Goal: Task Accomplishment & Management: Complete application form

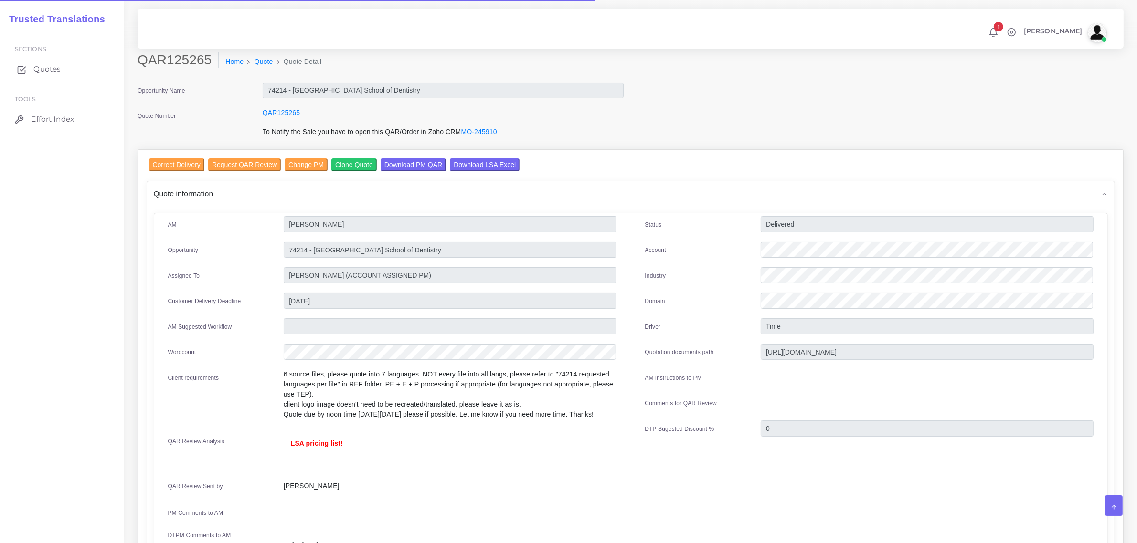
drag, startPoint x: 0, startPoint y: 0, endPoint x: 37, endPoint y: 72, distance: 80.7
click at [37, 72] on span "Quotes" at bounding box center [46, 69] width 27 height 11
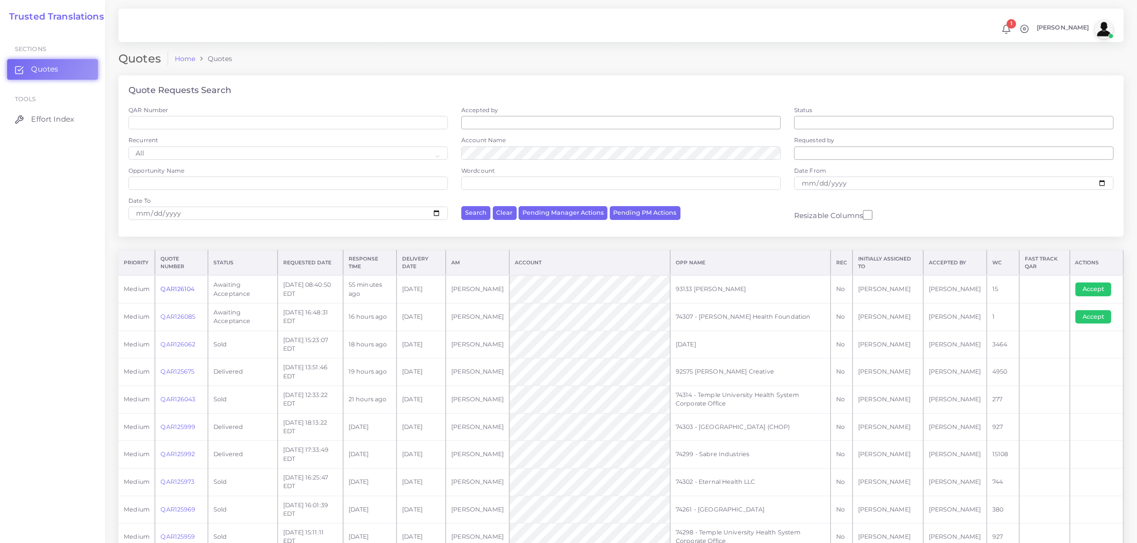
click at [180, 289] on link "QAR126104" at bounding box center [177, 289] width 34 height 7
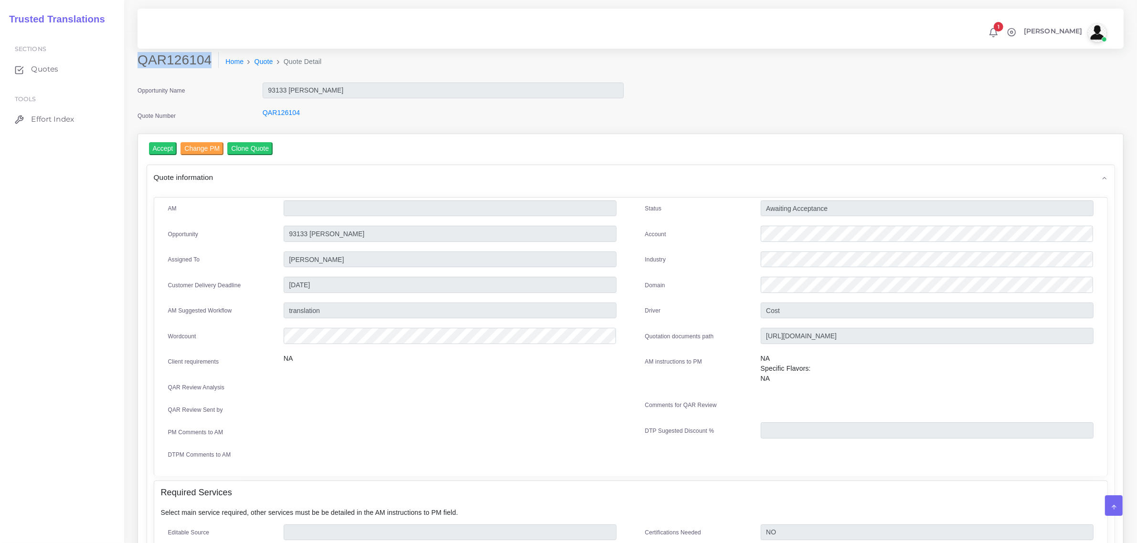
drag, startPoint x: 140, startPoint y: 60, endPoint x: 209, endPoint y: 64, distance: 69.4
click at [209, 64] on h2 "QAR126104" at bounding box center [178, 60] width 81 height 16
copy h2 "QAR126104"
click at [758, 232] on div at bounding box center [926, 235] width 347 height 19
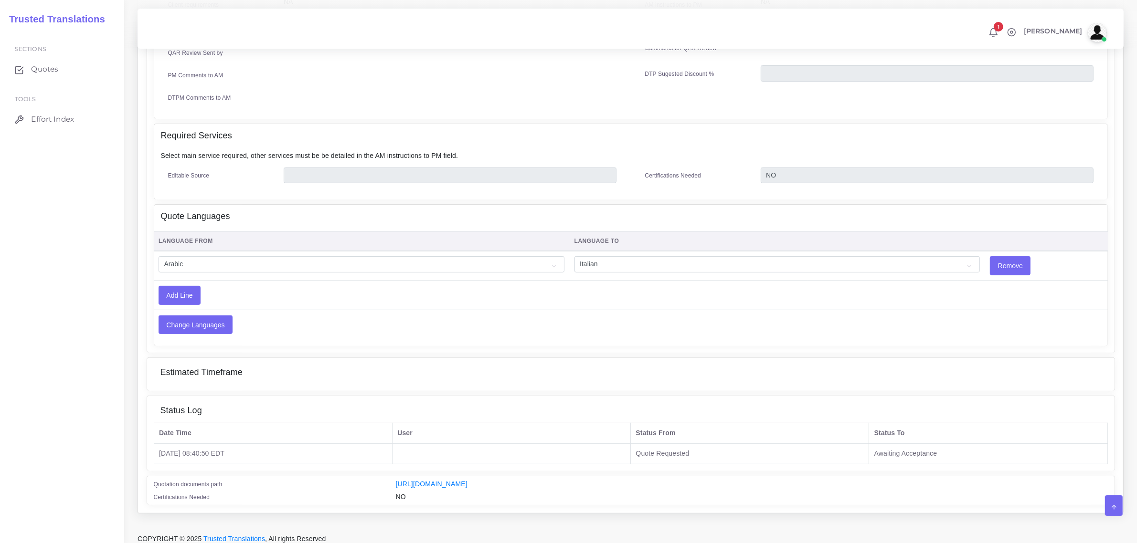
scroll to position [358, 0]
click at [467, 479] on link "[URL][DOMAIN_NAME]" at bounding box center [432, 483] width 72 height 8
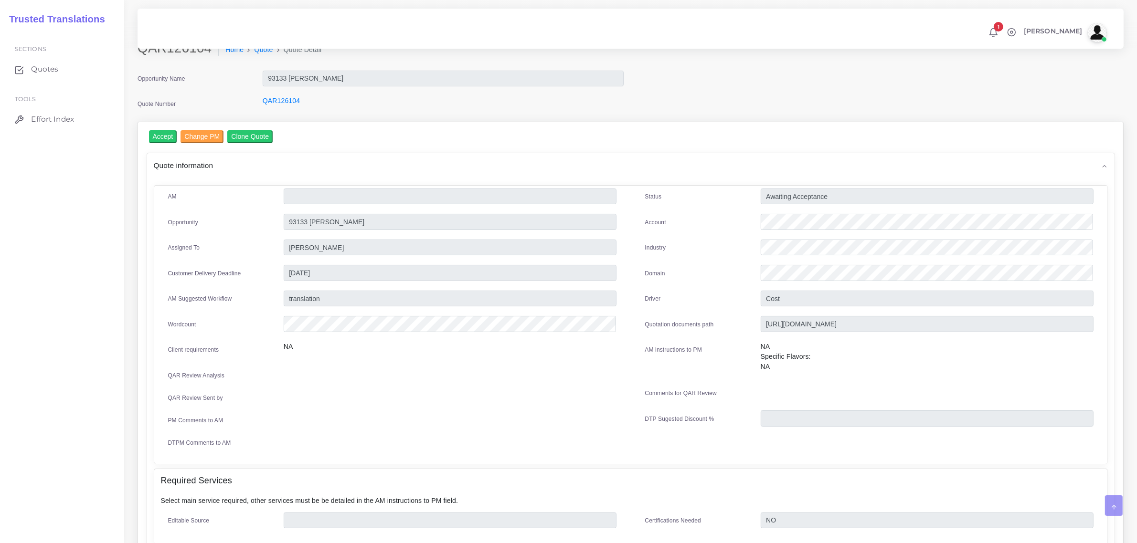
scroll to position [0, 0]
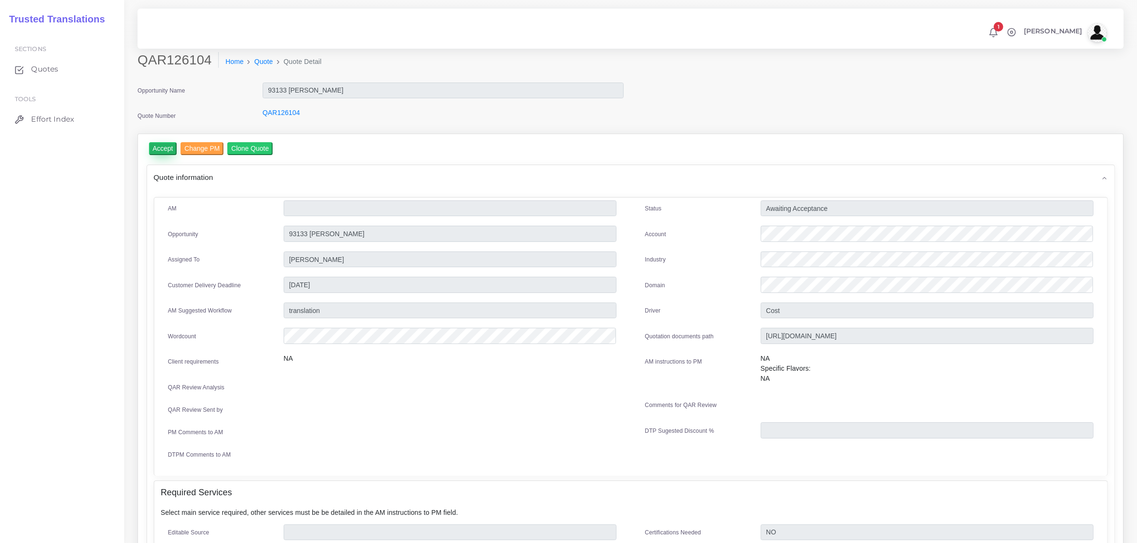
click at [163, 147] on input "Accept" at bounding box center [163, 148] width 28 height 13
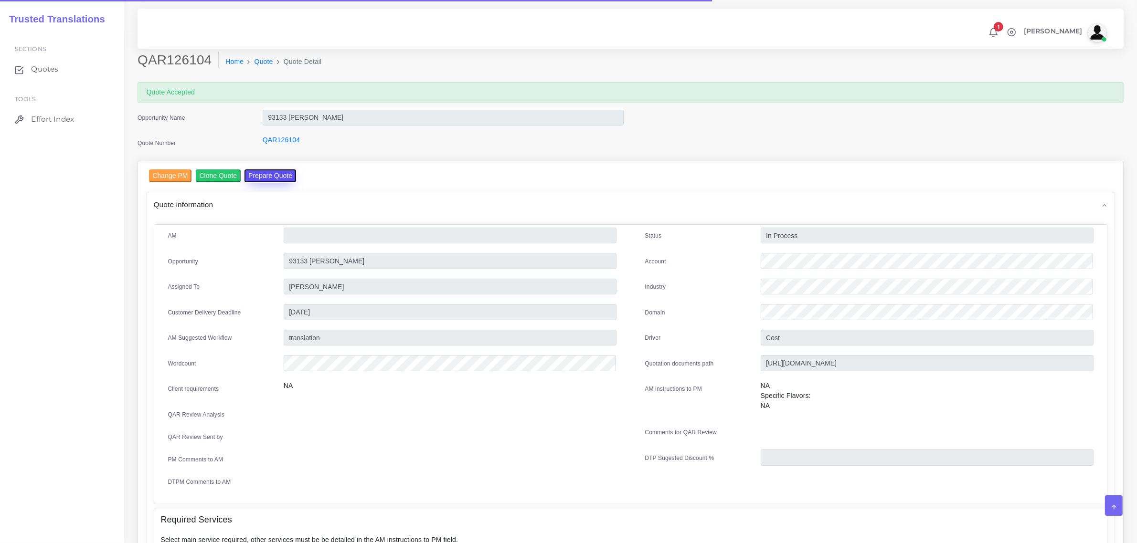
click at [257, 174] on button "Prepare Quote" at bounding box center [270, 176] width 52 height 13
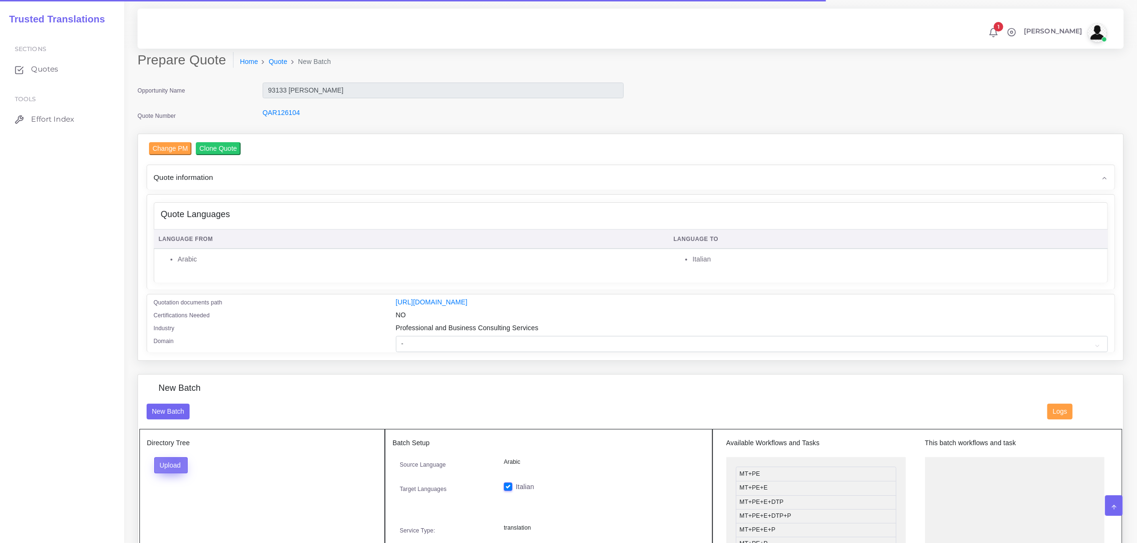
click at [175, 459] on button "Upload" at bounding box center [171, 465] width 34 height 16
click at [172, 497] on label "Files" at bounding box center [188, 502] width 66 height 12
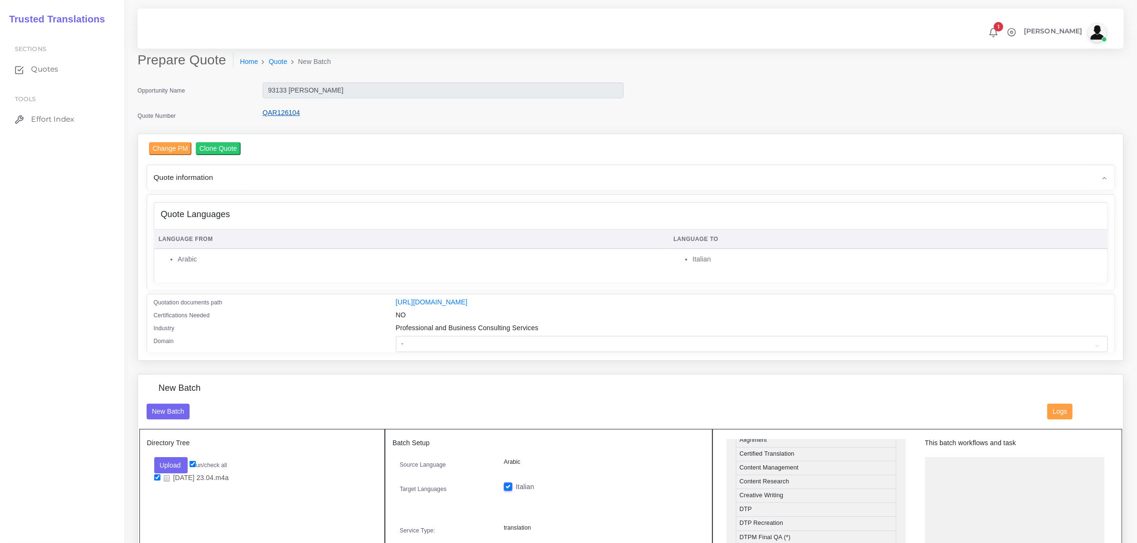
click at [278, 112] on link "QAR126104" at bounding box center [281, 113] width 37 height 8
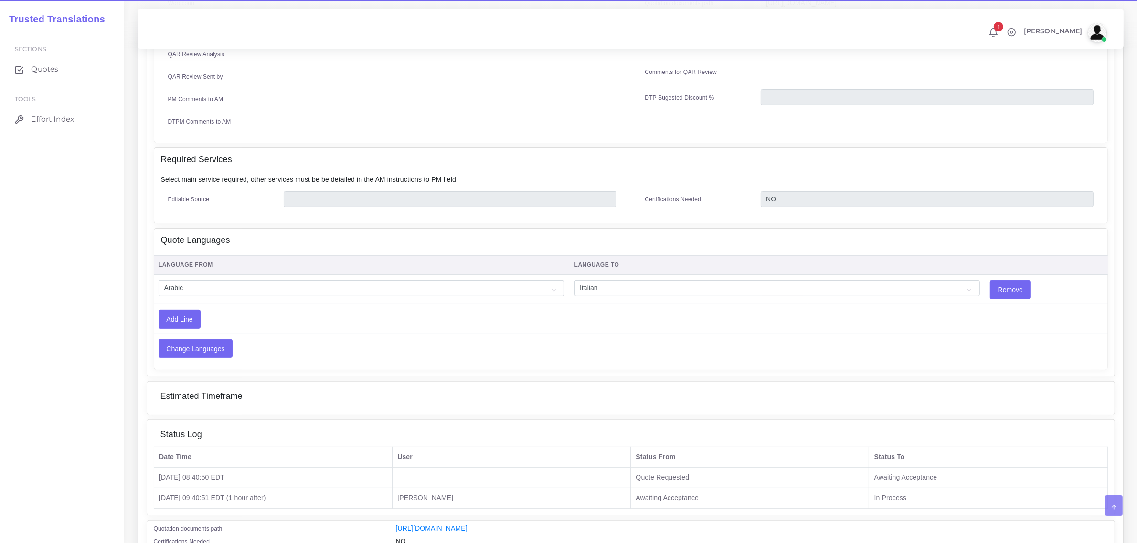
scroll to position [358, 0]
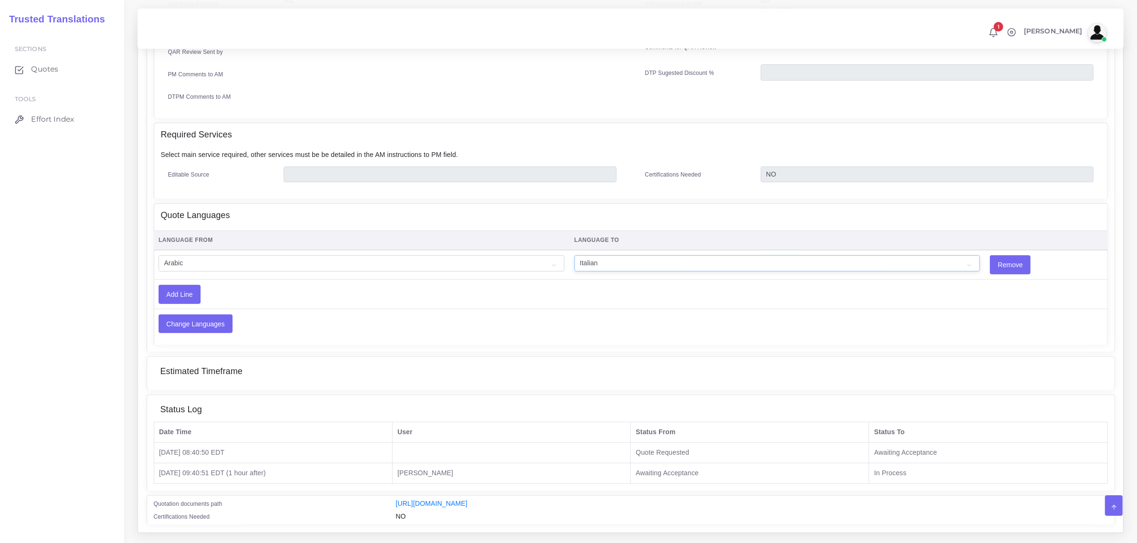
click at [588, 261] on select "Acoli Afar Afrikaans Akan Akateko [DEMOGRAPHIC_DATA] American Sign Language (AS…" at bounding box center [777, 263] width 406 height 16
select select "14001"
click at [574, 255] on select "Acoli Afar Afrikaans Akan Akateko [DEMOGRAPHIC_DATA] American Sign Language (AS…" at bounding box center [777, 263] width 406 height 16
click at [184, 289] on input "Add Line" at bounding box center [179, 295] width 41 height 18
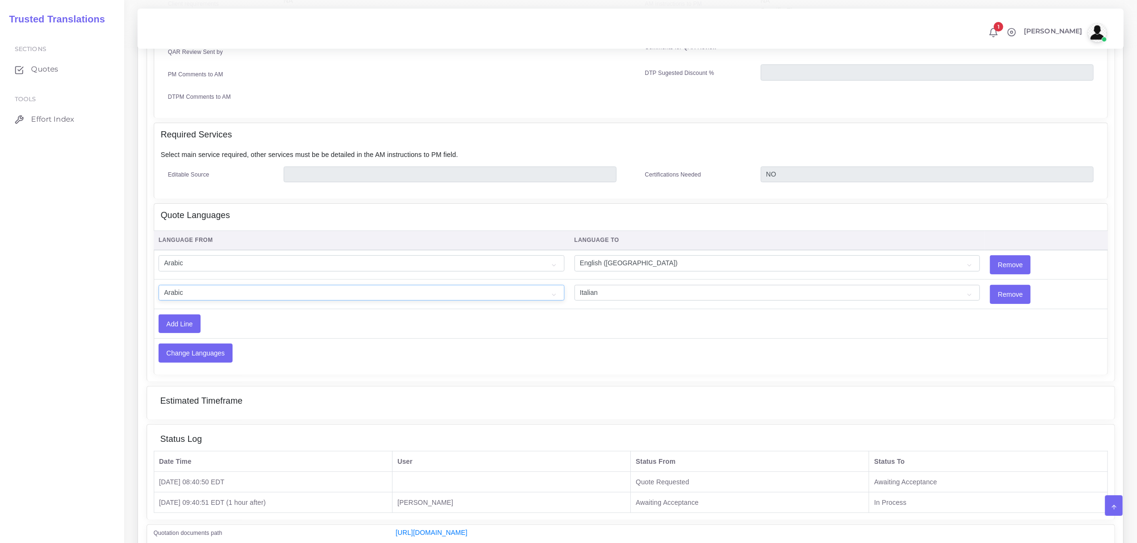
click at [184, 289] on select "Acoli Afar Afrikaans Akan Akateko [DEMOGRAPHIC_DATA] American Sign Language (AS…" at bounding box center [362, 293] width 406 height 16
select select "14001"
click at [159, 285] on select "Acoli Afar Afrikaans Akan Akateko [DEMOGRAPHIC_DATA] American Sign Language (AS…" at bounding box center [362, 293] width 406 height 16
click at [203, 350] on input "Change Languages" at bounding box center [195, 353] width 73 height 18
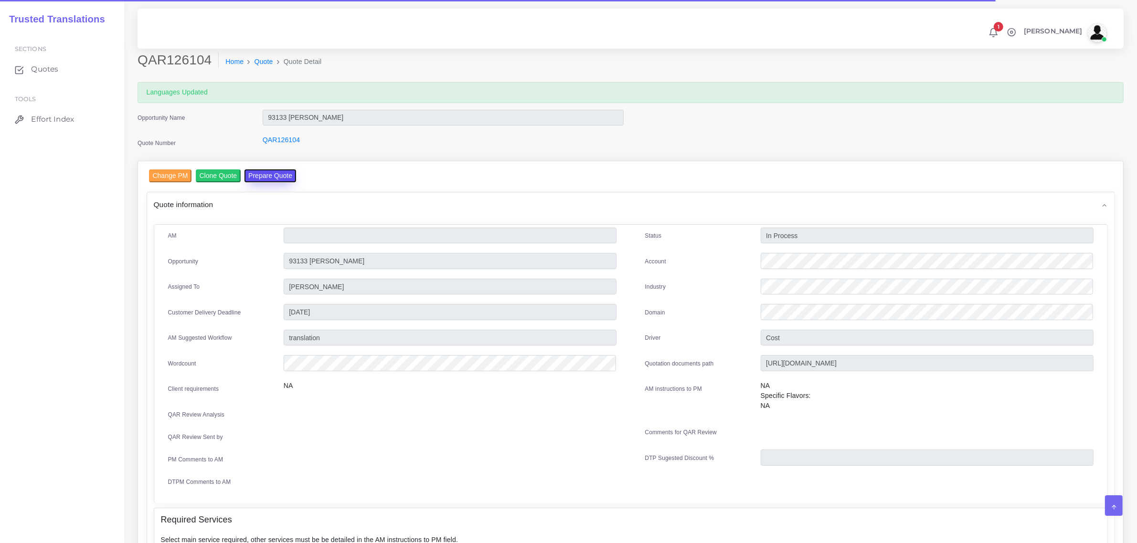
click at [256, 177] on button "Prepare Quote" at bounding box center [270, 176] width 52 height 13
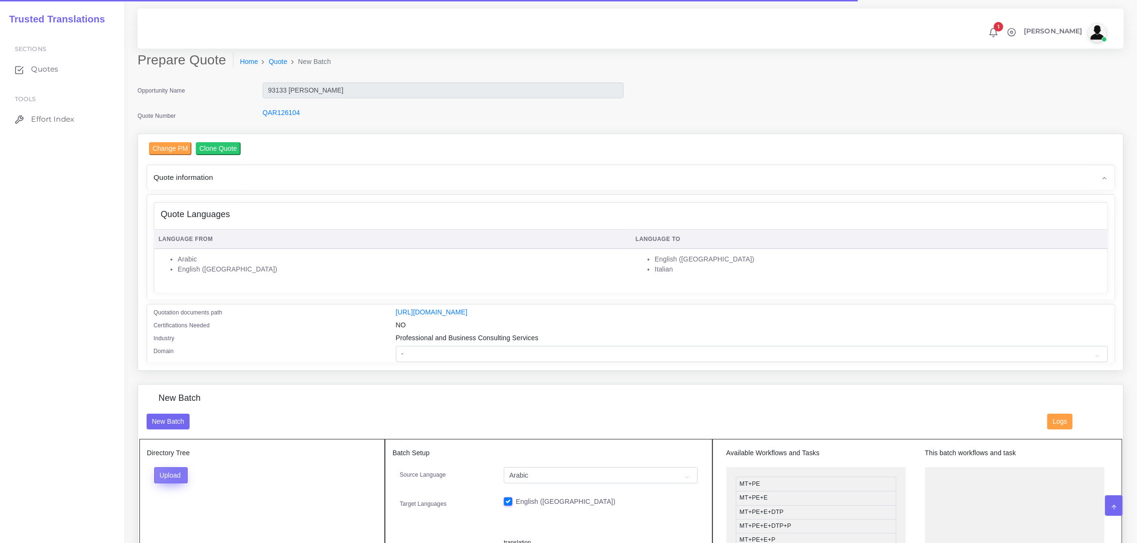
click at [179, 472] on button "Upload" at bounding box center [171, 475] width 34 height 16
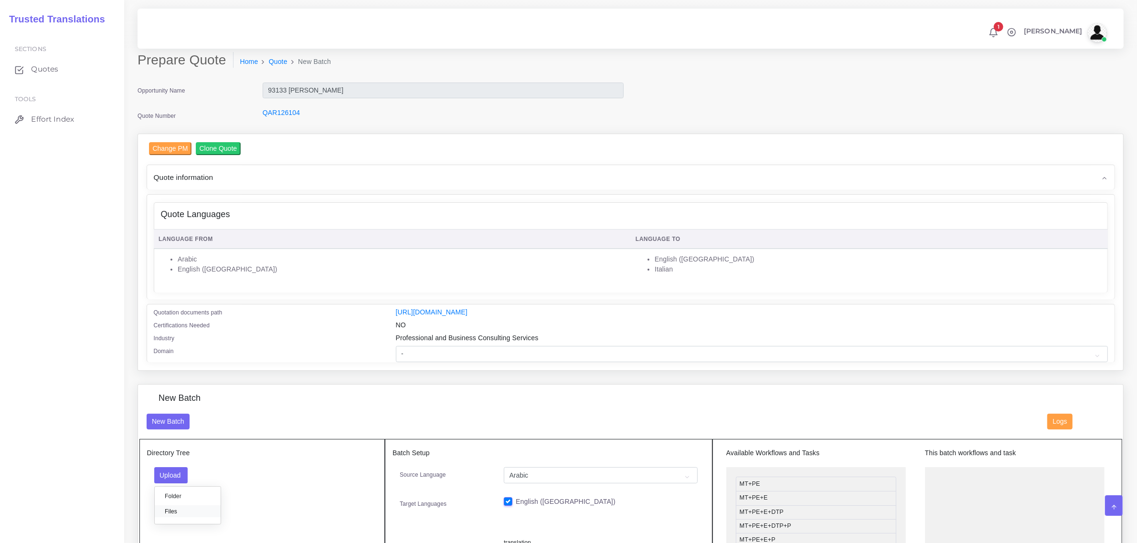
click at [188, 513] on label "Files" at bounding box center [188, 512] width 66 height 12
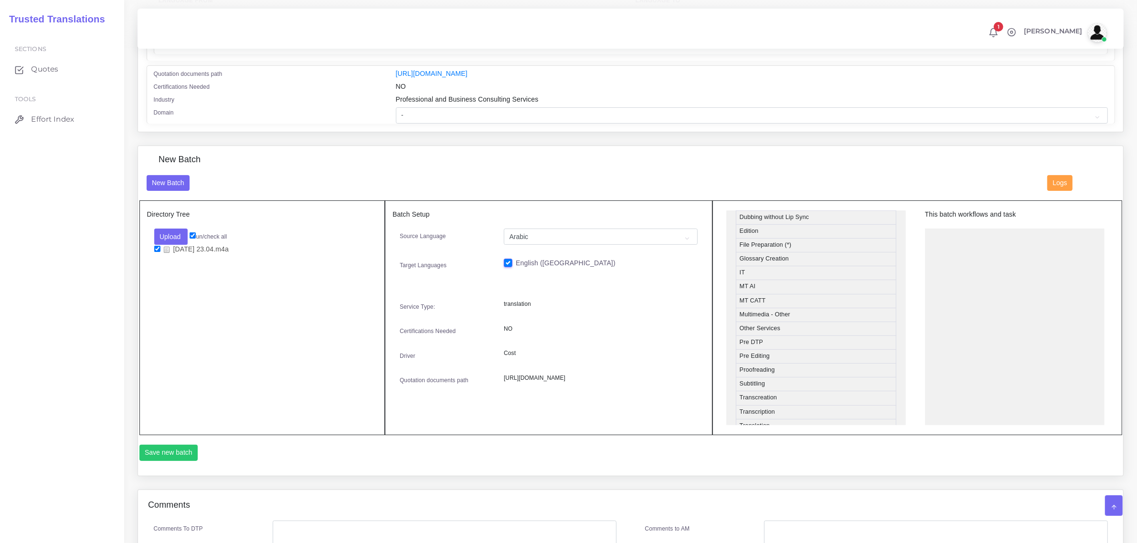
scroll to position [456, 0]
drag, startPoint x: 818, startPoint y: 416, endPoint x: 1007, endPoint y: 237, distance: 260.1
drag, startPoint x: 777, startPoint y: 243, endPoint x: 976, endPoint y: 259, distance: 199.8
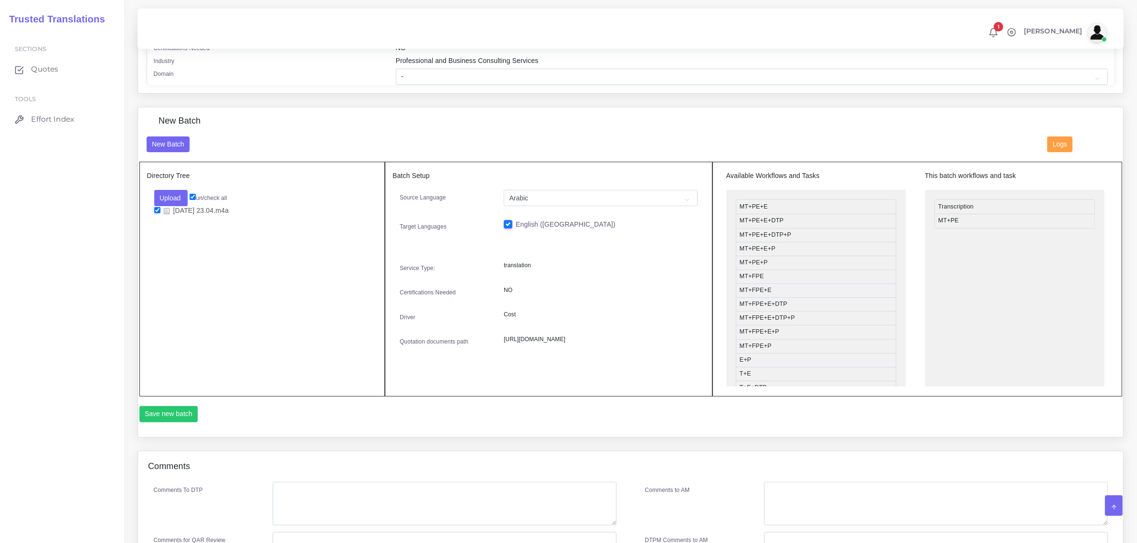
scroll to position [298, 0]
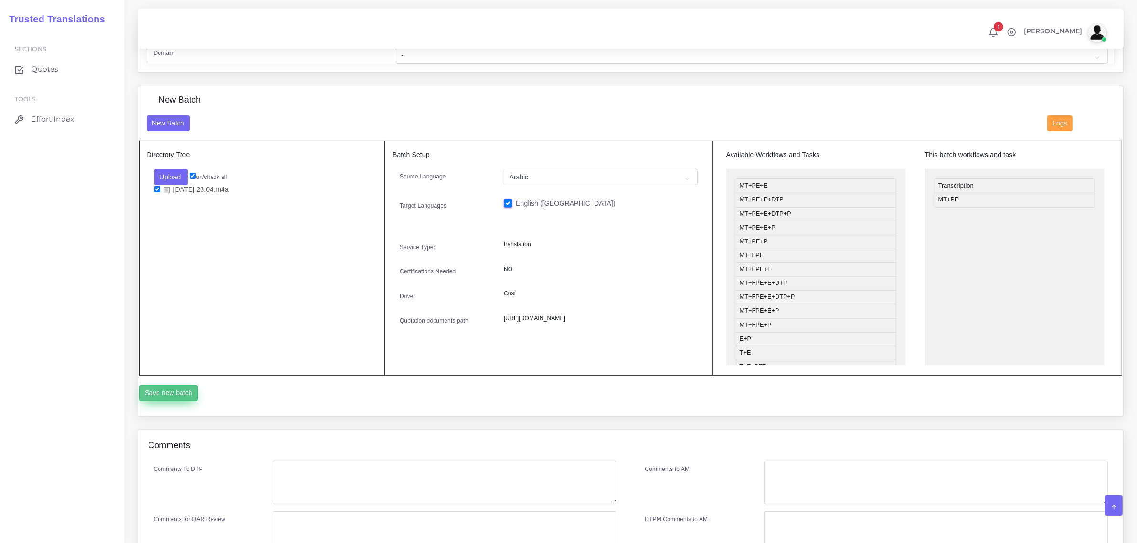
click at [173, 392] on button "Save new batch" at bounding box center [168, 393] width 59 height 16
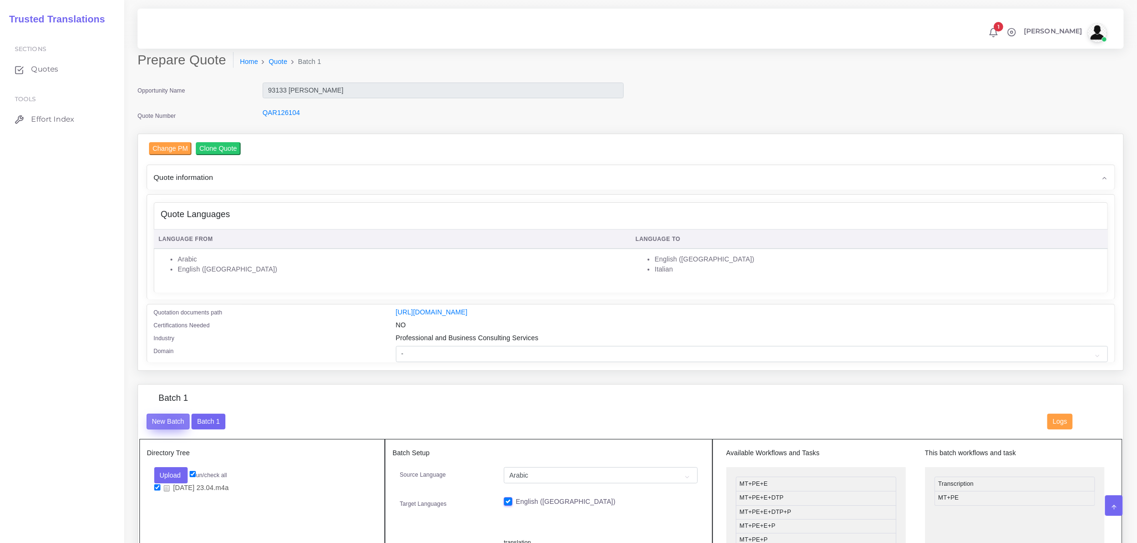
click at [170, 421] on button "New Batch" at bounding box center [168, 422] width 43 height 16
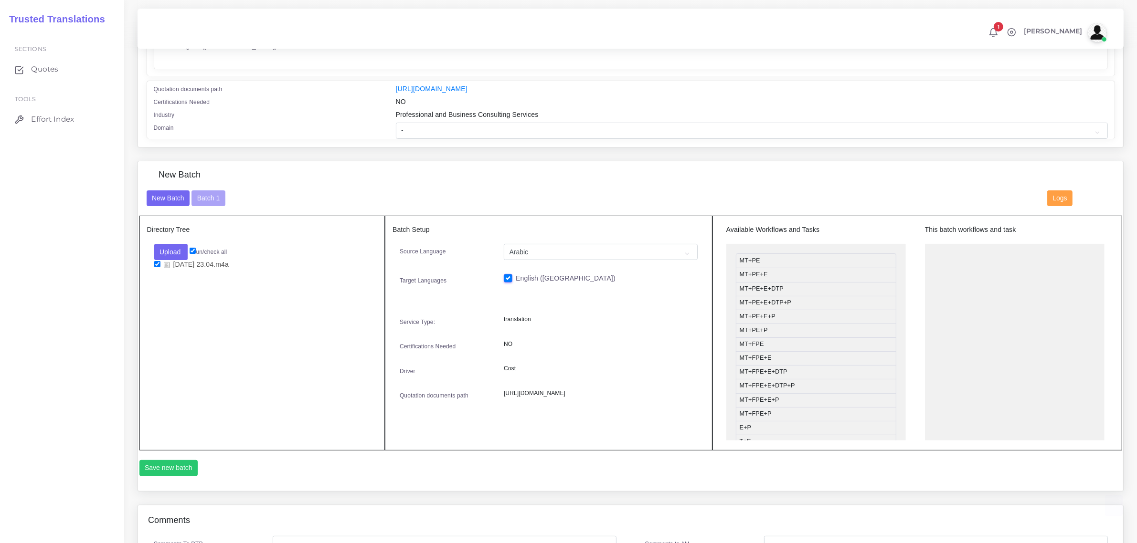
scroll to position [239, 0]
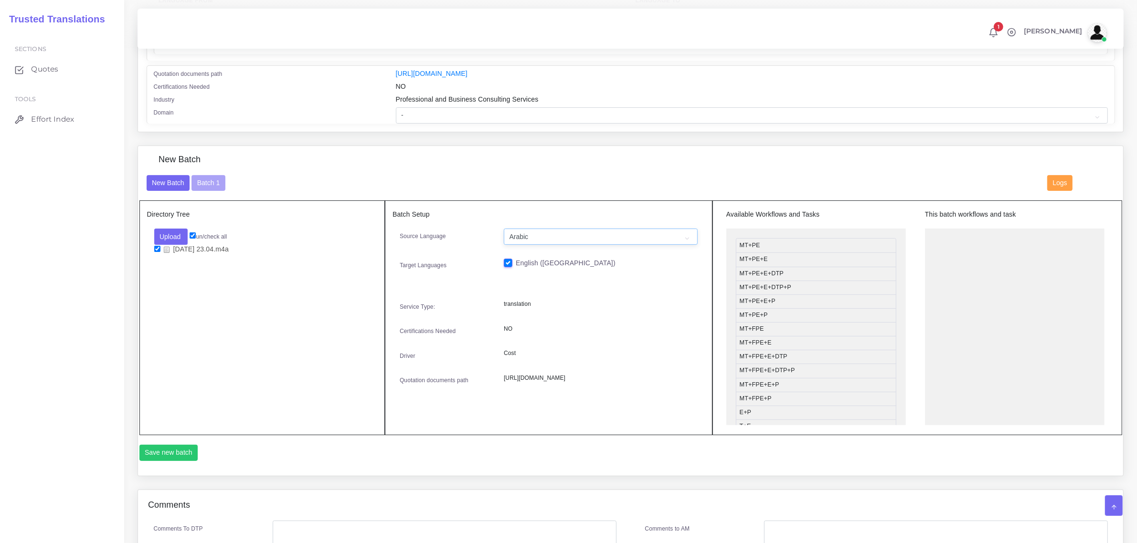
click at [689, 235] on select "Arabic English ([GEOGRAPHIC_DATA])" at bounding box center [601, 237] width 194 height 16
select select "14001"
click at [504, 229] on select "Arabic English ([GEOGRAPHIC_DATA])" at bounding box center [601, 237] width 194 height 16
drag, startPoint x: 777, startPoint y: 242, endPoint x: 971, endPoint y: 237, distance: 193.9
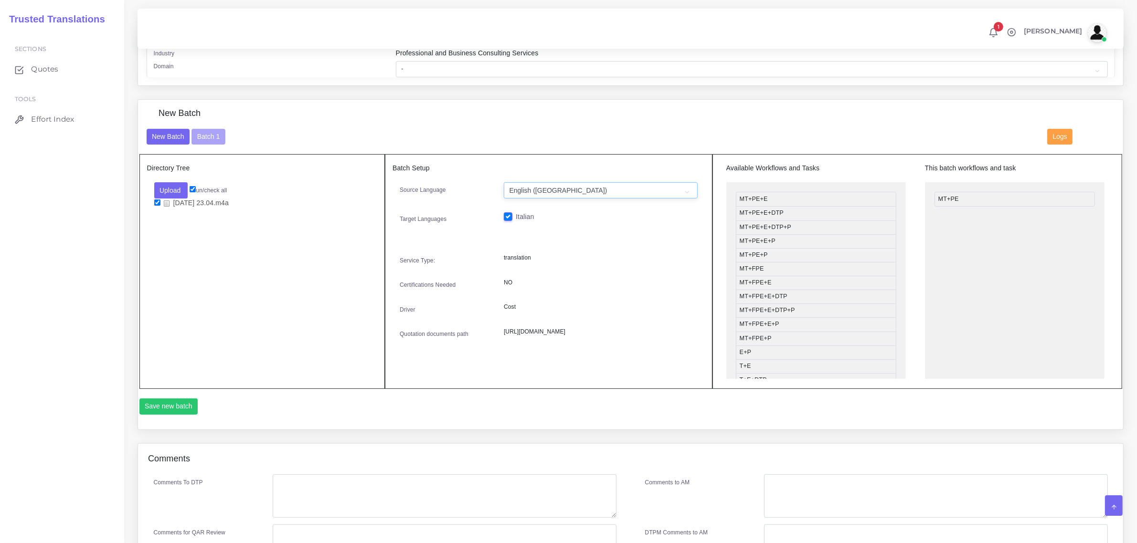
scroll to position [358, 0]
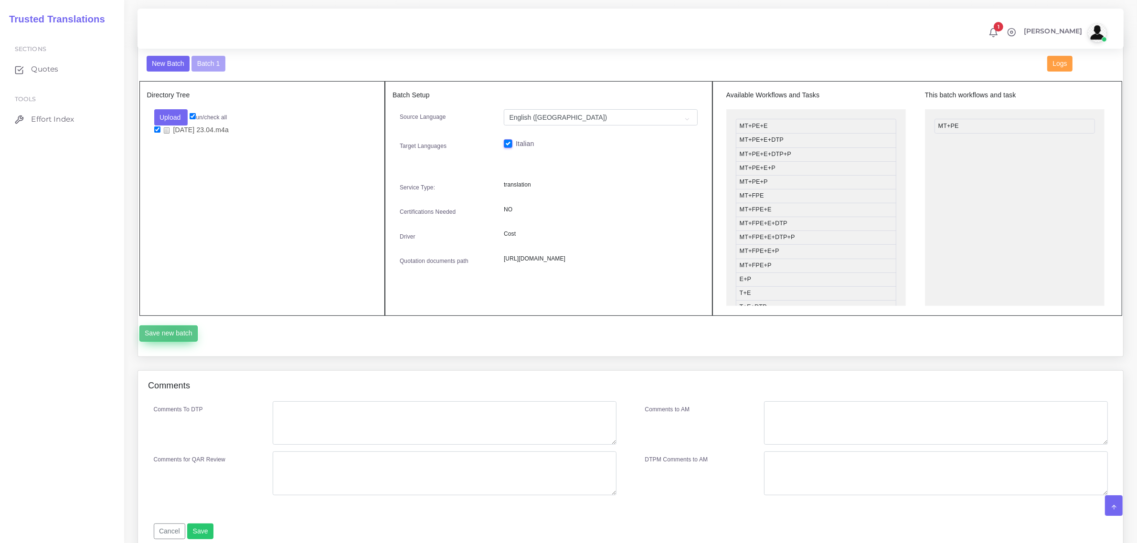
click at [173, 333] on button "Save new batch" at bounding box center [168, 334] width 59 height 16
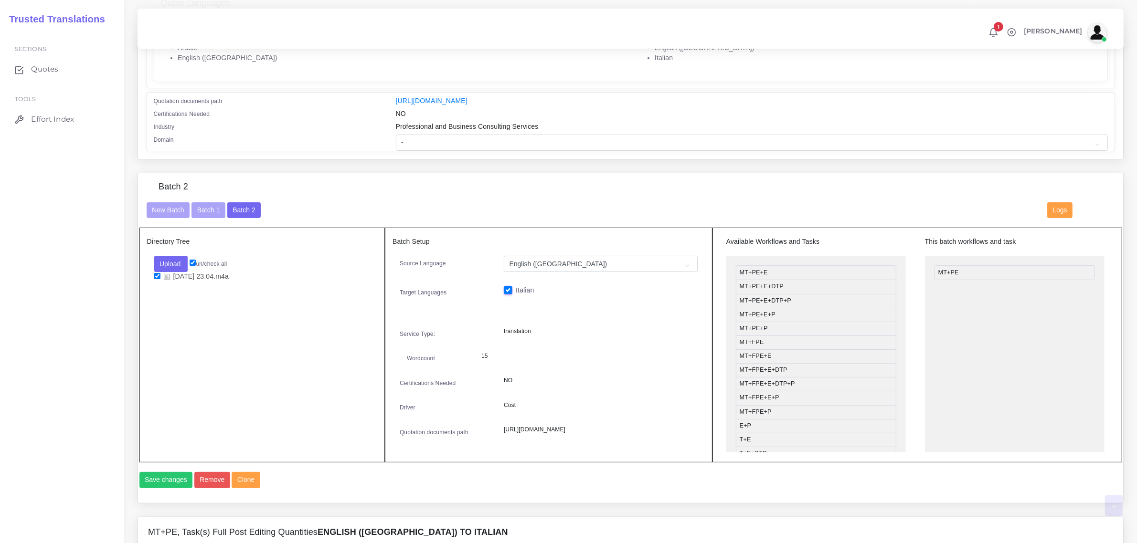
scroll to position [239, 0]
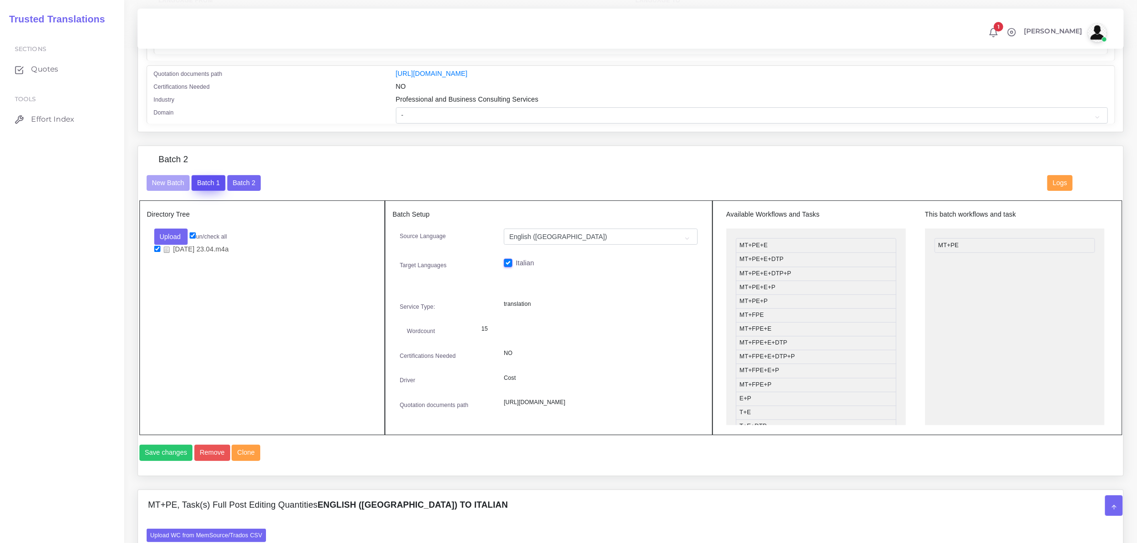
click at [202, 184] on button "Batch 1" at bounding box center [207, 183] width 33 height 16
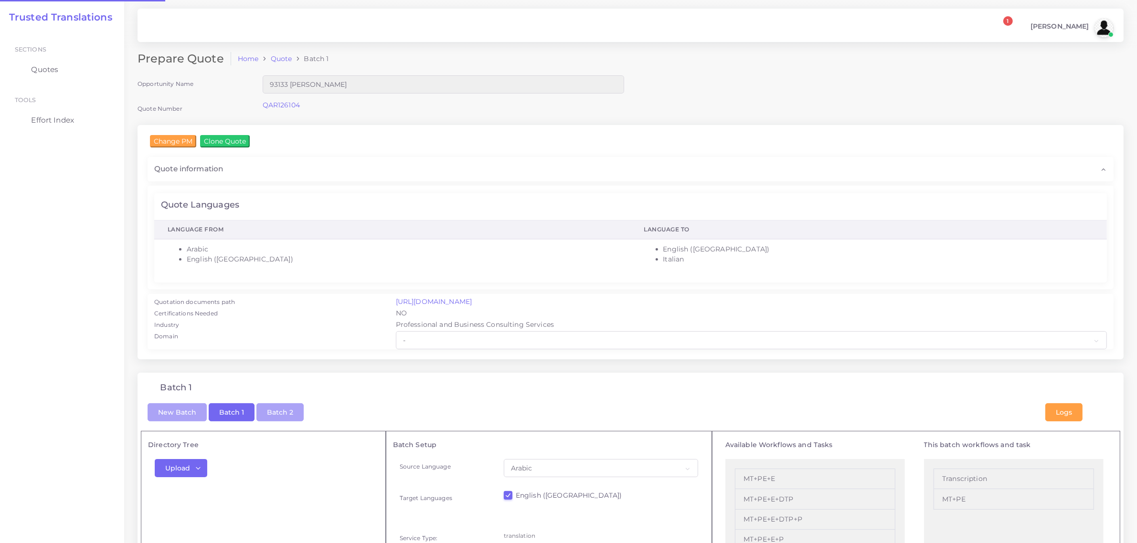
checkbox input "true"
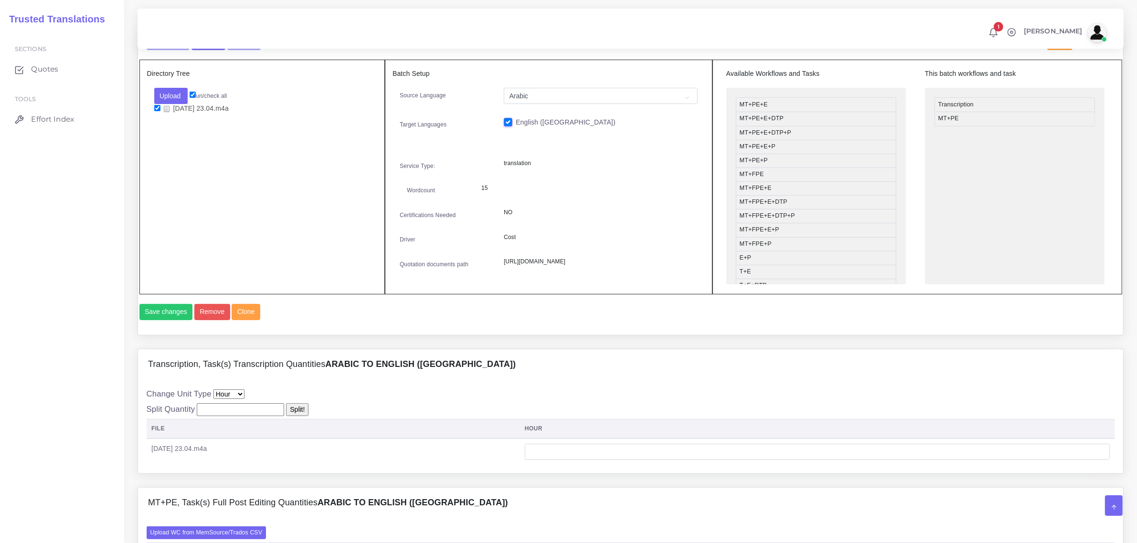
scroll to position [537, 0]
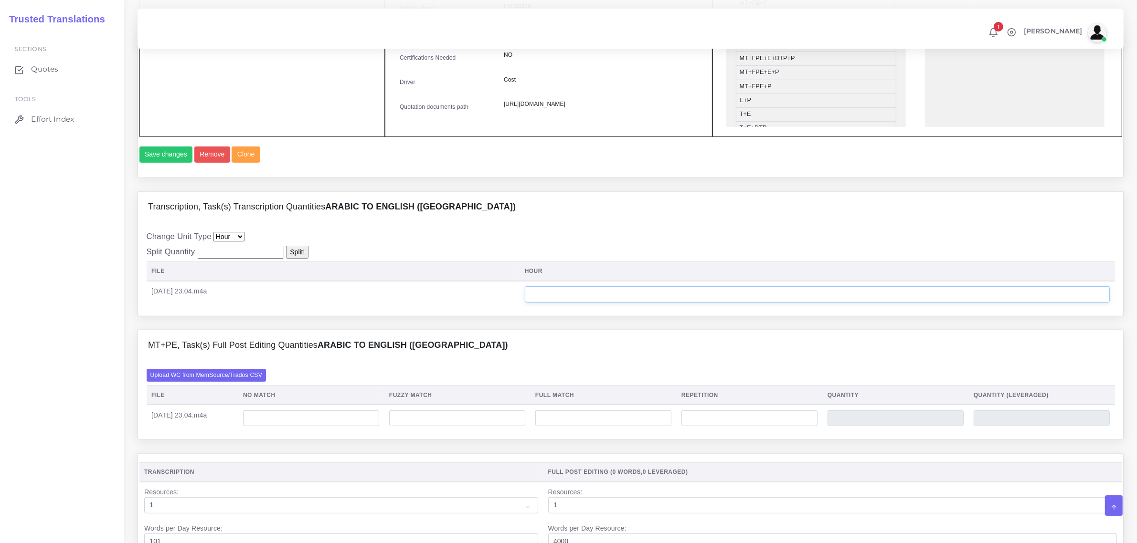
click at [605, 303] on input "number" at bounding box center [817, 294] width 585 height 16
type input "1"
click at [364, 427] on input "number" at bounding box center [311, 419] width 136 height 16
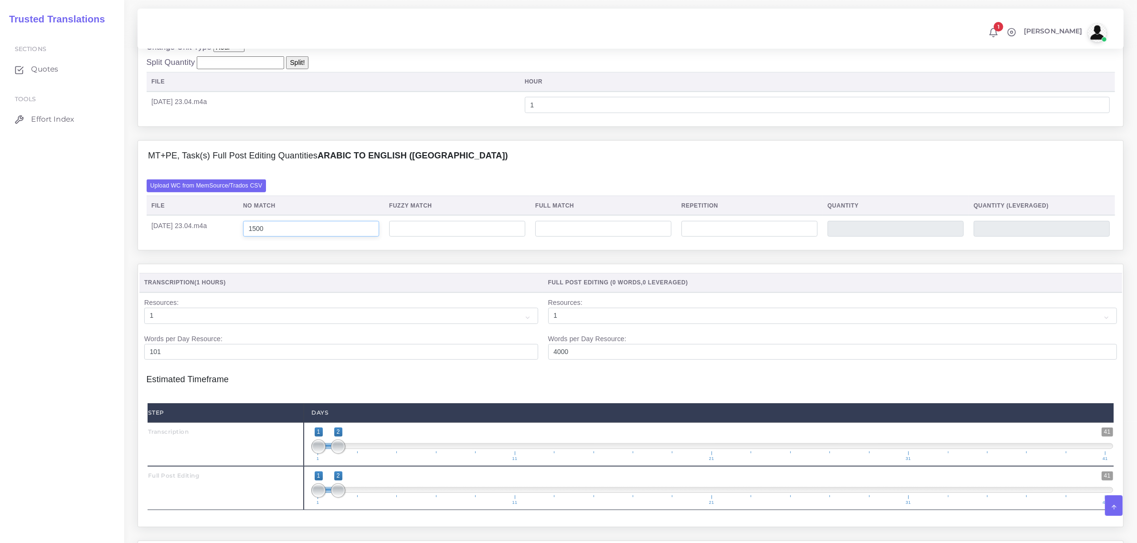
scroll to position [776, 0]
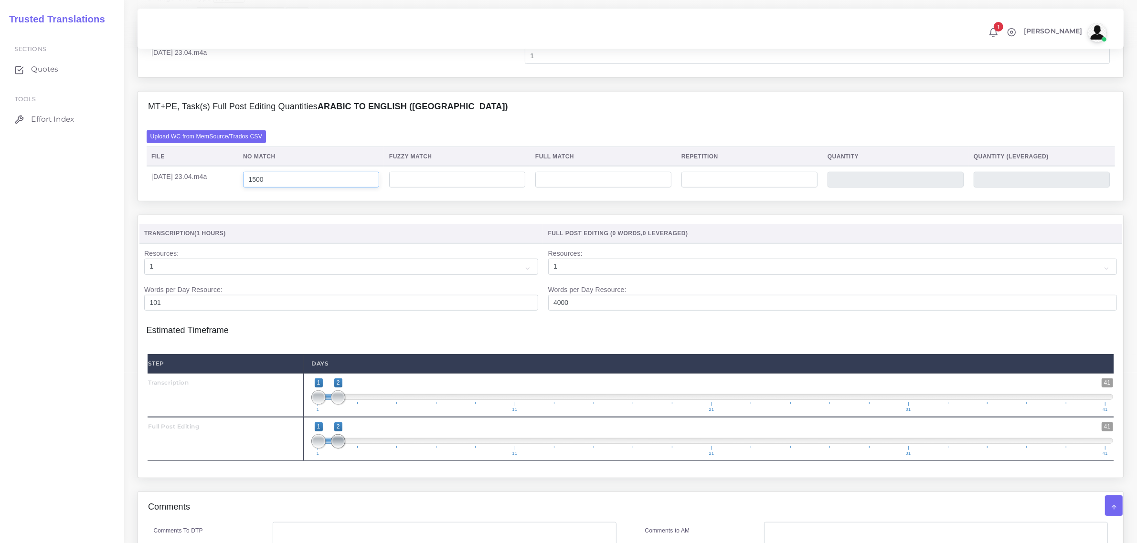
type input "1500"
drag, startPoint x: 340, startPoint y: 466, endPoint x: 355, endPoint y: 466, distance: 14.3
click at [355, 449] on span at bounding box center [358, 442] width 14 height 14
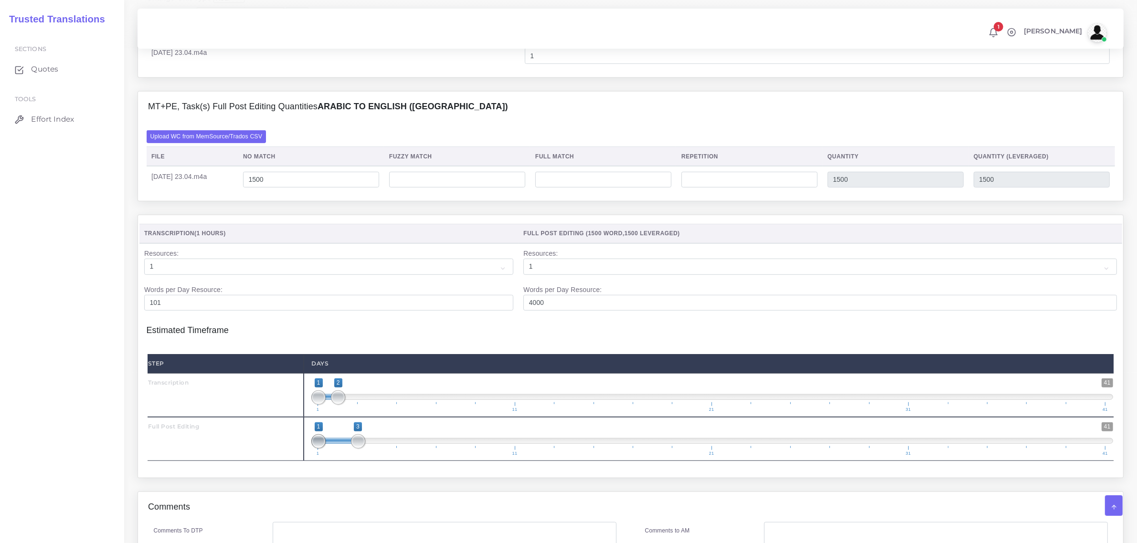
type input "2;3"
drag, startPoint x: 319, startPoint y: 466, endPoint x: 339, endPoint y: 462, distance: 20.8
click at [339, 449] on span at bounding box center [338, 442] width 14 height 14
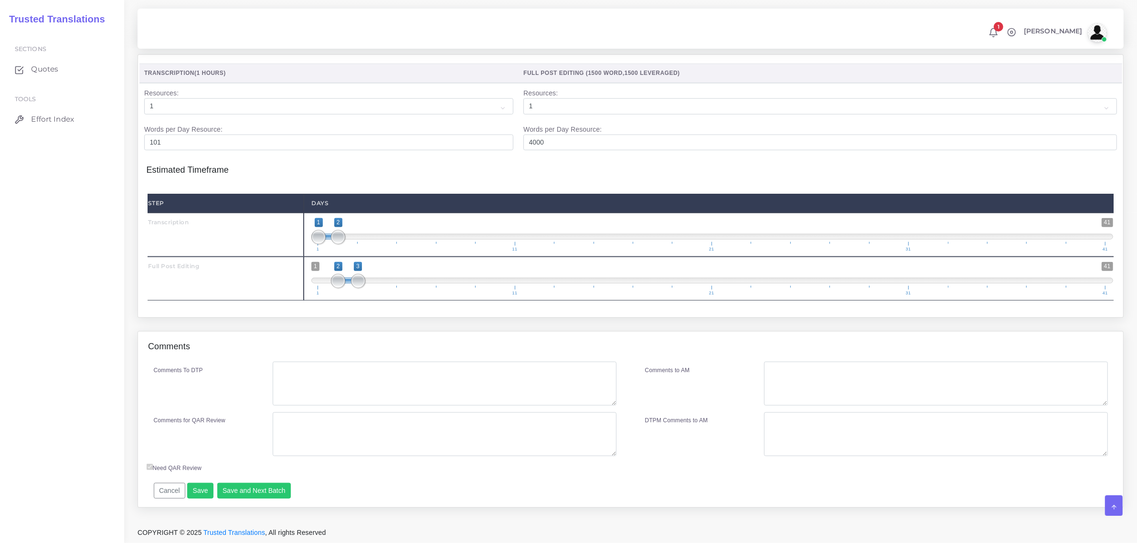
scroll to position [955, 0]
click at [237, 494] on button "Save and Next Batch" at bounding box center [254, 491] width 74 height 16
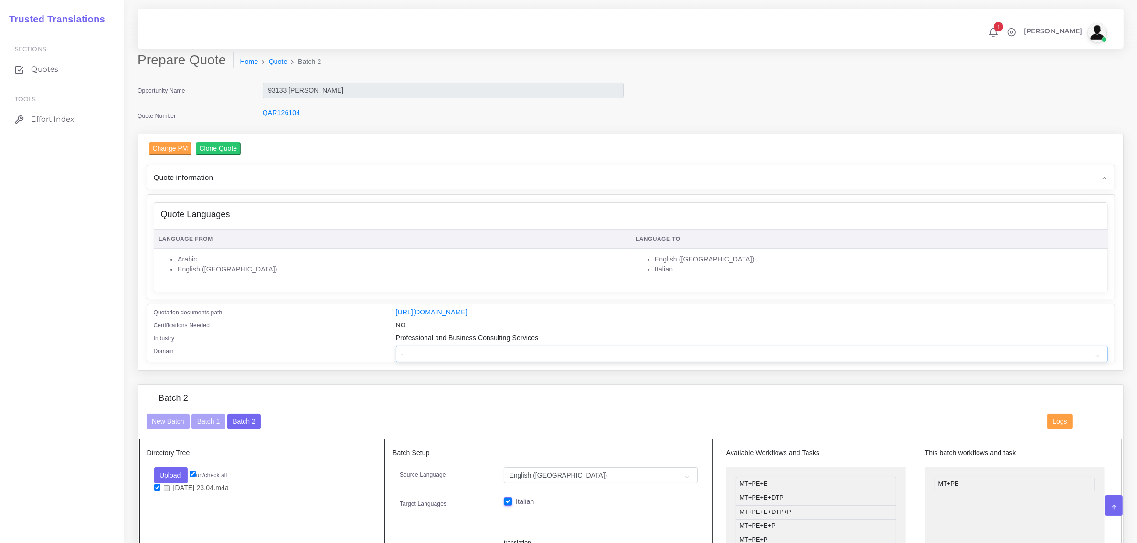
click at [518, 354] on select "- Advertising and Media Agriculture, Forestry and Fishing Architecture, Buildin…" at bounding box center [752, 354] width 712 height 16
click at [420, 356] on select "- Advertising and Media Agriculture, Forestry and Fishing Architecture, Buildin…" at bounding box center [752, 354] width 712 height 16
select select "Undefined Sector"
click at [396, 346] on select "- Advertising and Media Agriculture, Forestry and Fishing Architecture, Buildin…" at bounding box center [752, 354] width 712 height 16
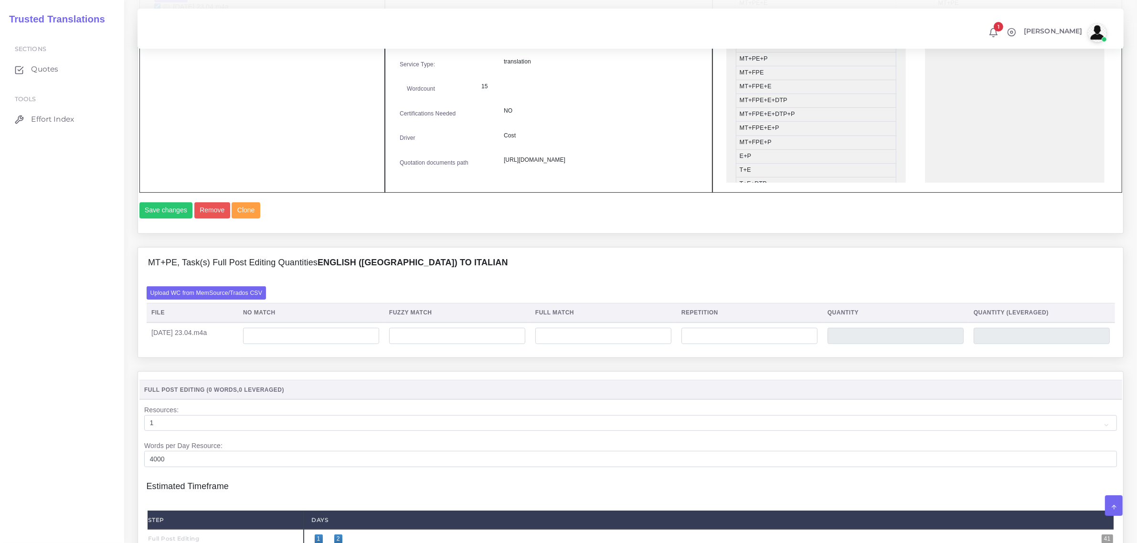
scroll to position [657, 0]
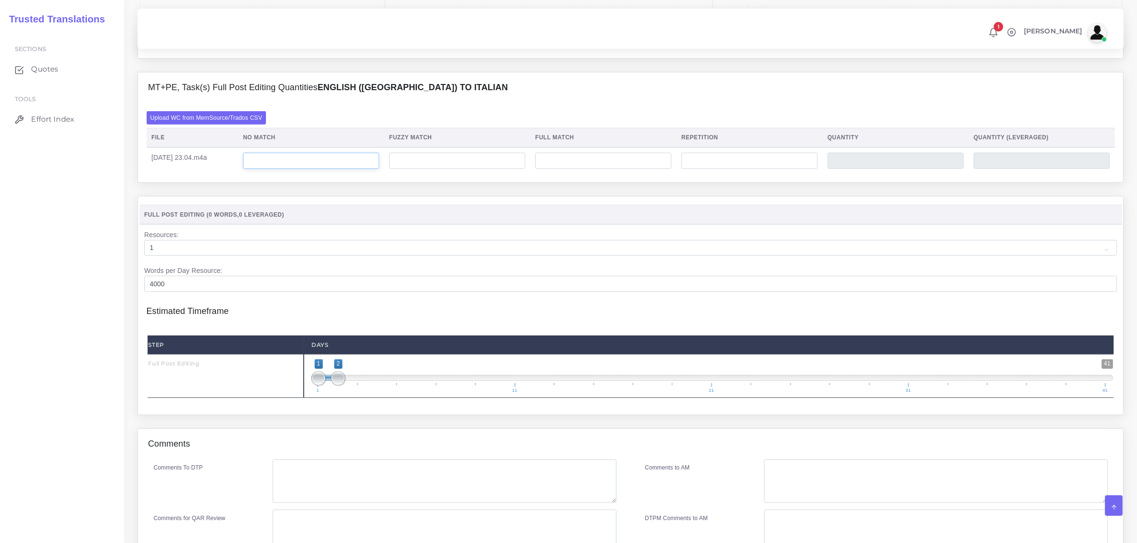
click at [361, 169] on input "number" at bounding box center [311, 161] width 136 height 16
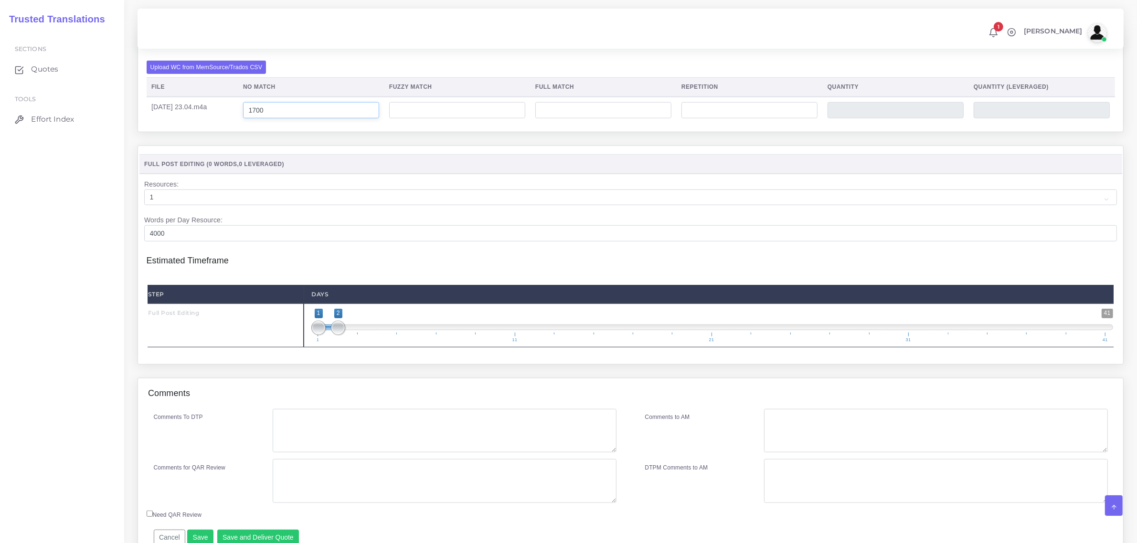
scroll to position [716, 0]
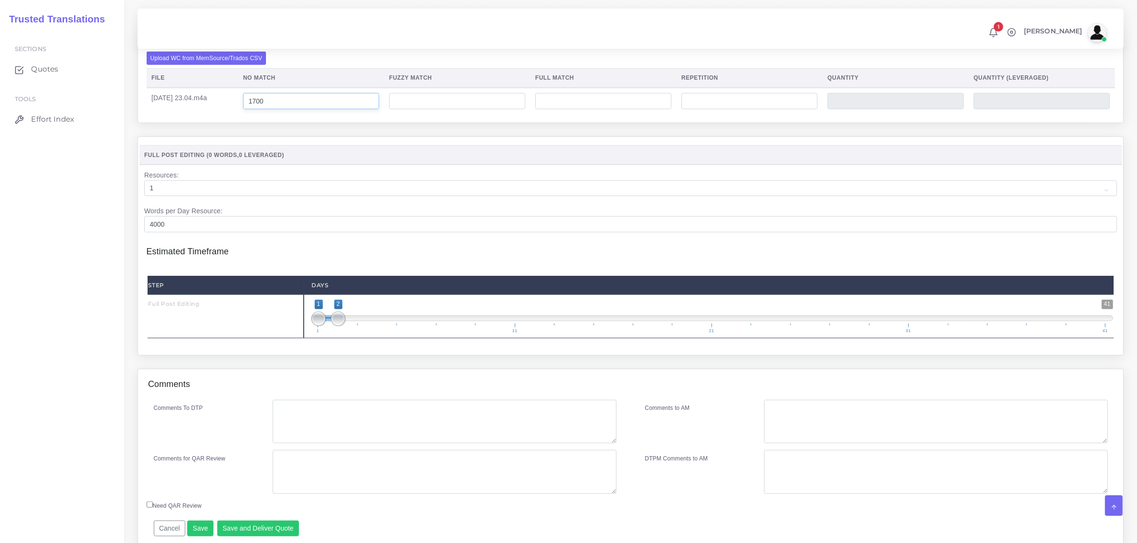
type input "1700"
click at [787, 438] on textarea "Comments to AM" at bounding box center [935, 422] width 343 height 44
type textarea "T"
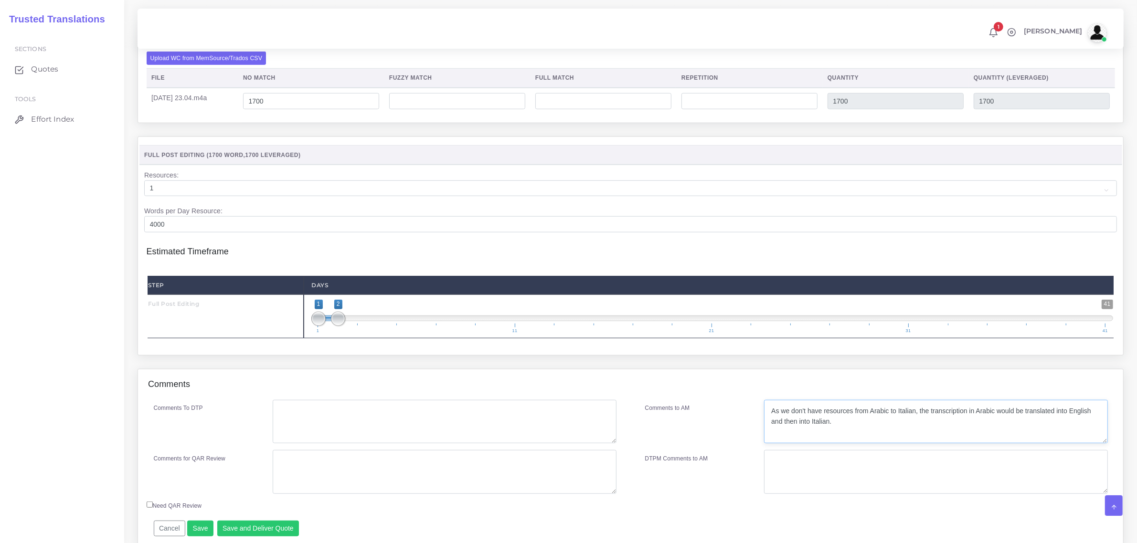
click at [872, 444] on textarea "As we don't have resources from Arabic to Italian, the transcription in Arabic …" at bounding box center [935, 422] width 343 height 44
paste textarea "I need to flag that the Arabic passage you gave contains very explicit profanit…"
click at [924, 444] on textarea "As we don't have resources from Arabic to Italian, the transcription in Arabic …" at bounding box center [935, 422] width 343 height 44
click at [797, 444] on textarea "As we don't have resources from Arabic to Italian, the transcription in Arabic …" at bounding box center [935, 422] width 343 height 44
type textarea "As we don't have resources from Arabic to Italian, the transcription in Arabic …"
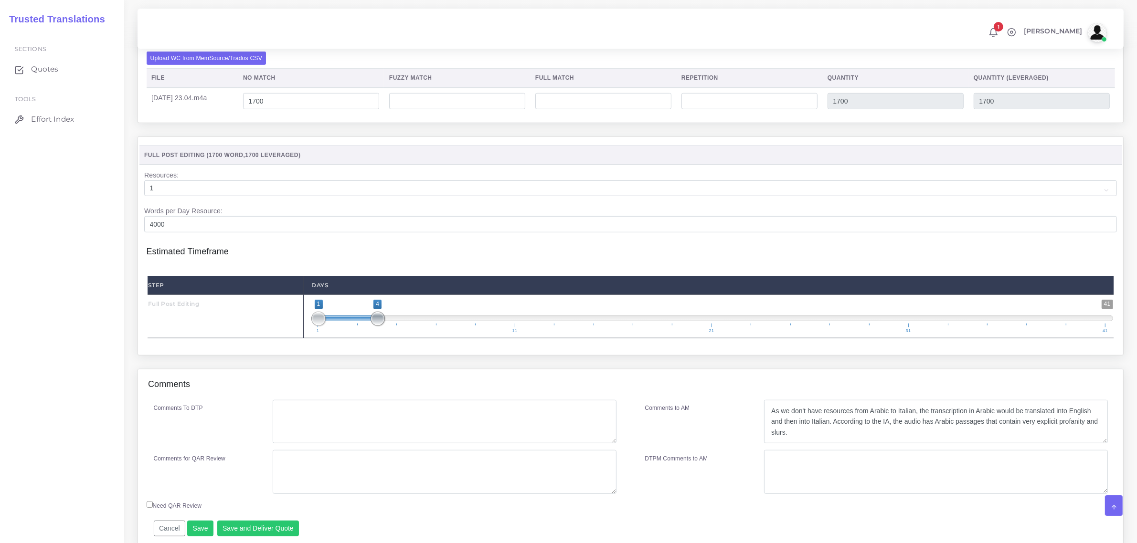
drag, startPoint x: 338, startPoint y: 341, endPoint x: 376, endPoint y: 346, distance: 38.5
click at [376, 326] on span at bounding box center [378, 319] width 14 height 14
type input "3;4"
drag, startPoint x: 318, startPoint y: 343, endPoint x: 356, endPoint y: 342, distance: 37.3
click at [356, 326] on span at bounding box center [358, 319] width 14 height 14
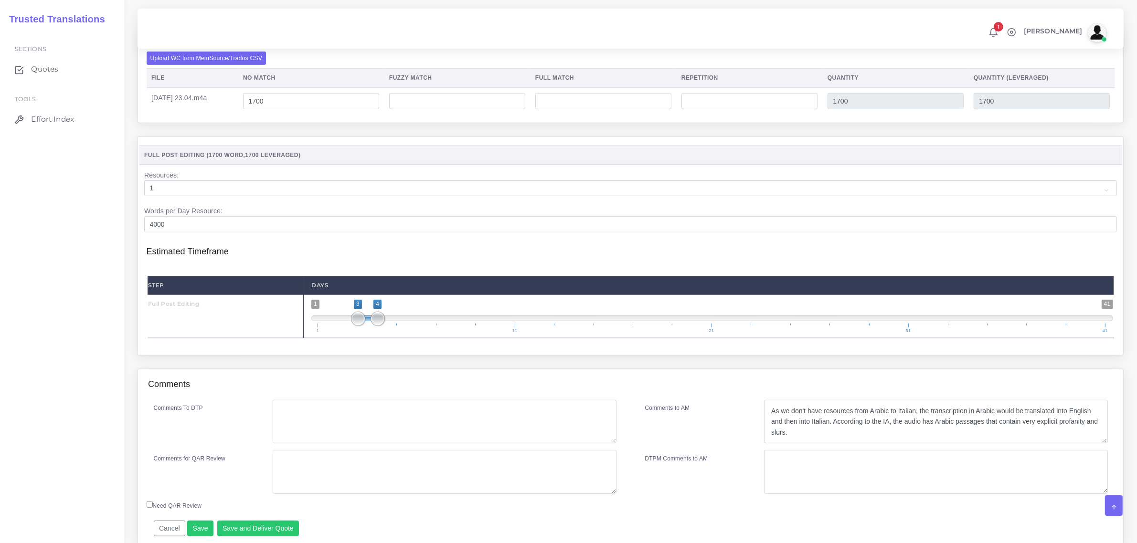
scroll to position [779, 0]
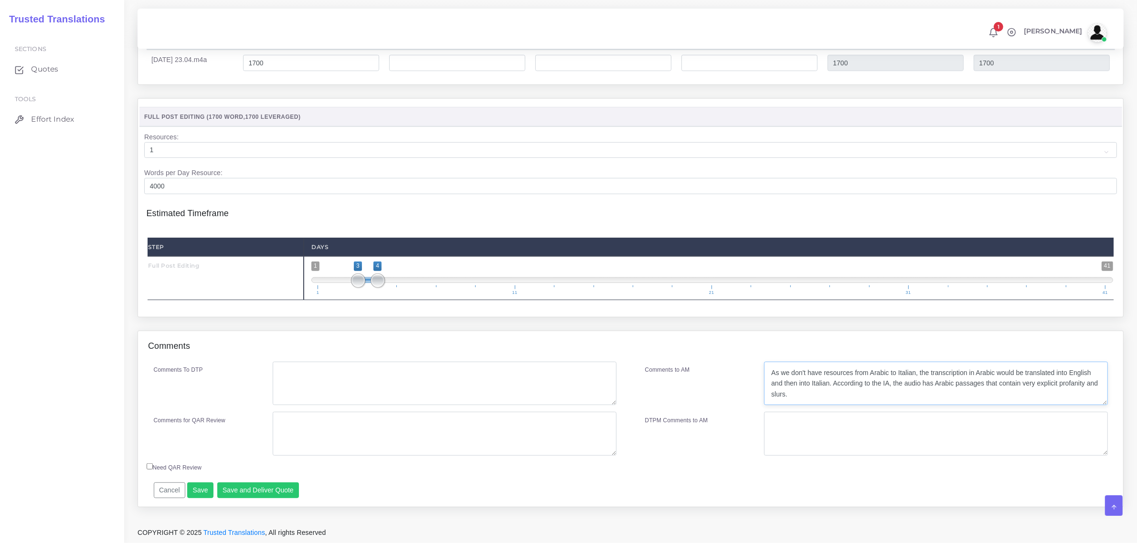
click at [802, 399] on textarea "As we don't have resources from Arabic to Italian, the transcription in Arabic …" at bounding box center [935, 384] width 343 height 44
click at [792, 399] on textarea "As we don't have resources from Arabic to Italian, the transcription in Arabic …" at bounding box center [935, 384] width 343 height 44
drag, startPoint x: 891, startPoint y: 400, endPoint x: 768, endPoint y: 414, distance: 123.4
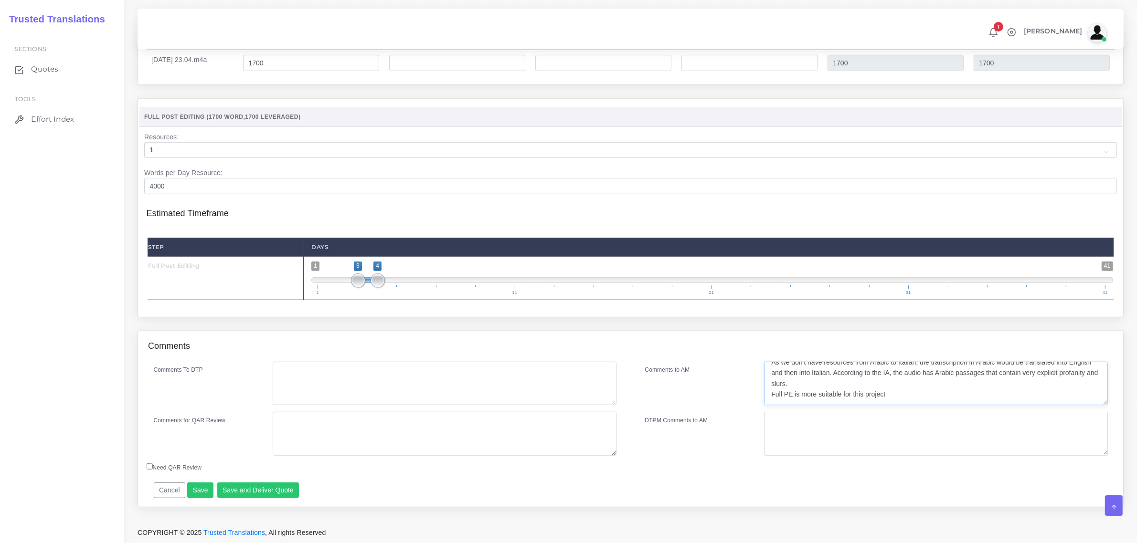
click at [768, 414] on div "Comments to AM As we don't have resources from Arabic to Italian, the transcrip…" at bounding box center [876, 412] width 491 height 101
type textarea "As we don't have resources from Arabic to Italian, the transcription in Arabic …"
click at [891, 396] on textarea "As we don't have resources from Arabic to Italian, the transcription in Arabic …" at bounding box center [935, 384] width 343 height 44
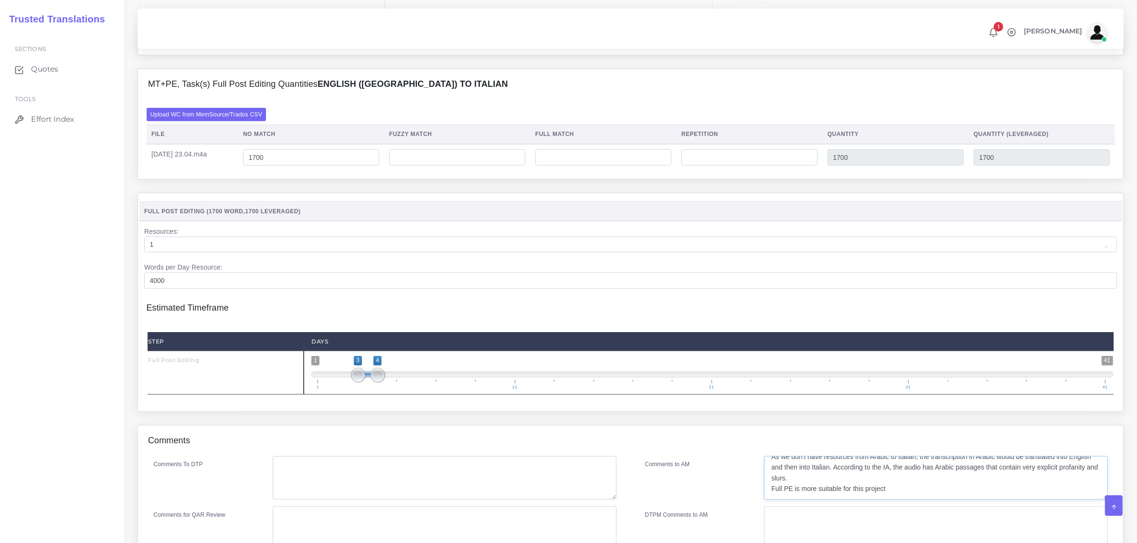
scroll to position [779, 0]
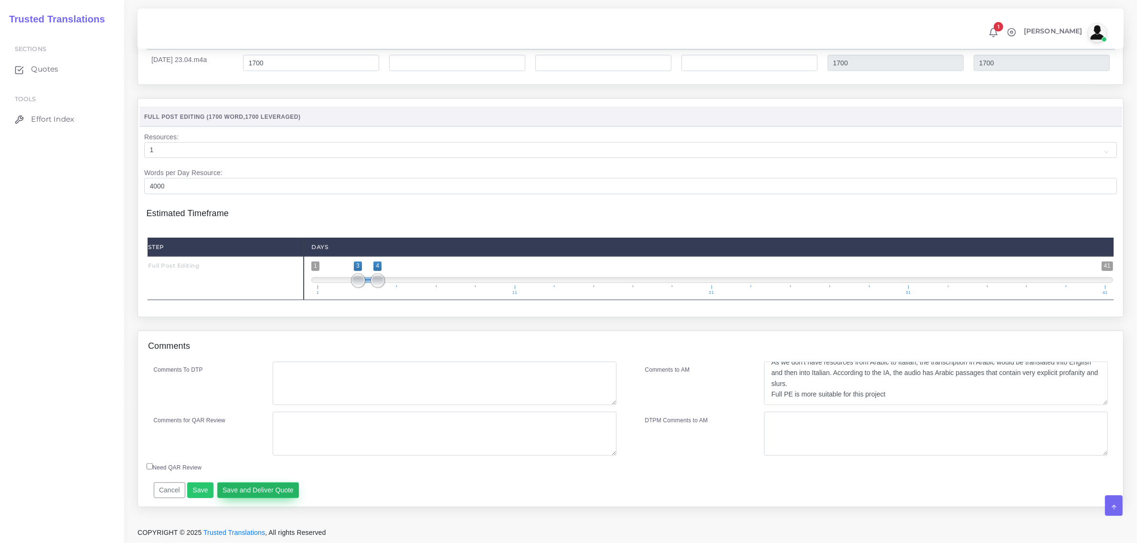
click at [268, 491] on button "Save and Deliver Quote" at bounding box center [258, 491] width 82 height 16
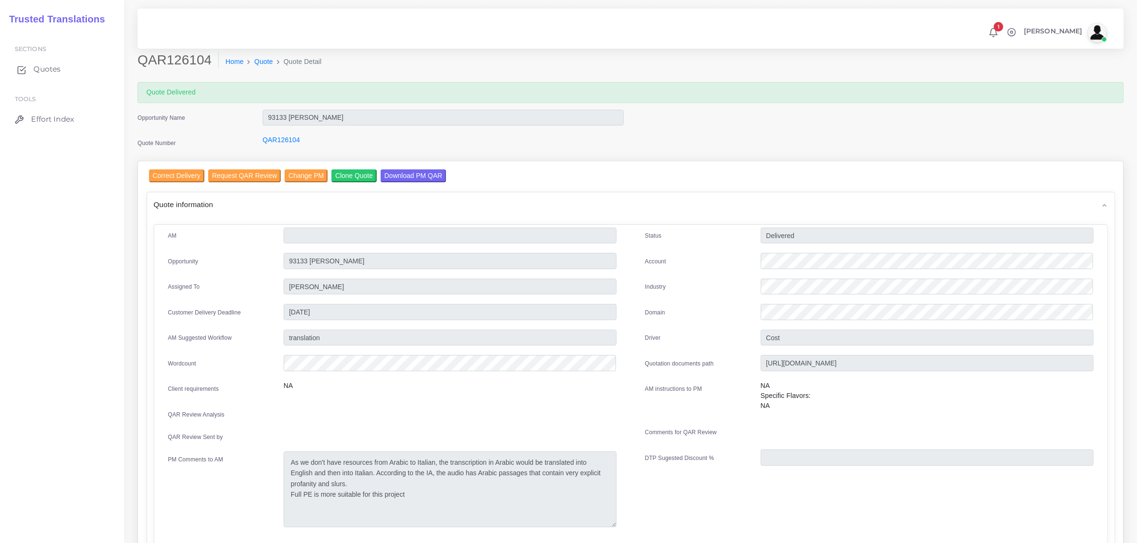
click at [49, 70] on span "Quotes" at bounding box center [46, 69] width 27 height 11
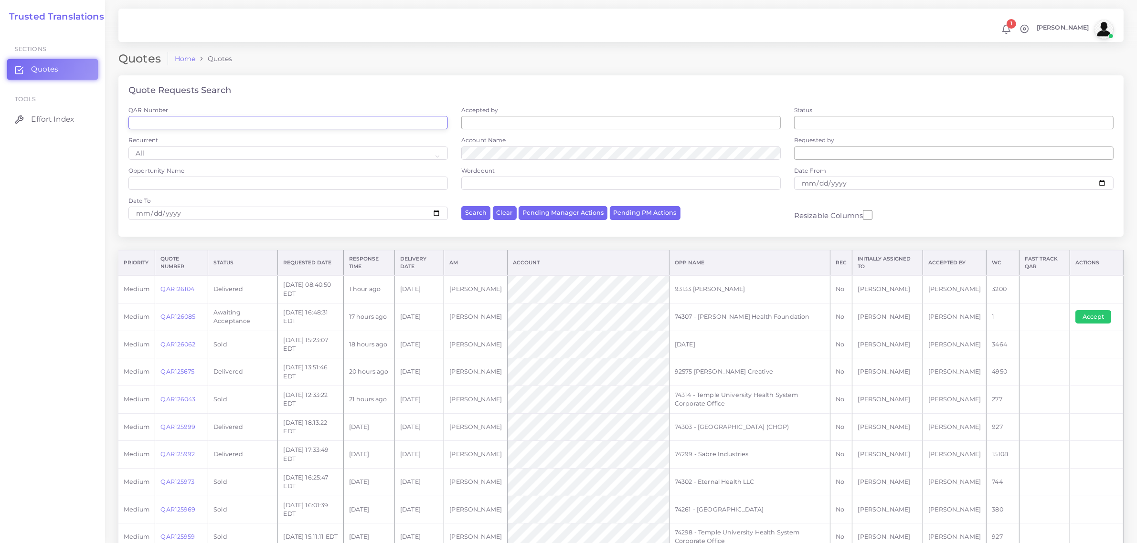
click at [259, 122] on input "QAR Number" at bounding box center [287, 122] width 319 height 13
click at [206, 183] on input "Opportunity Name" at bounding box center [287, 183] width 319 height 13
paste input "74297 - Eternal Health LLC"
type input "74297 - Eternal Health LLC"
click at [461, 206] on button "Search" at bounding box center [475, 213] width 29 height 14
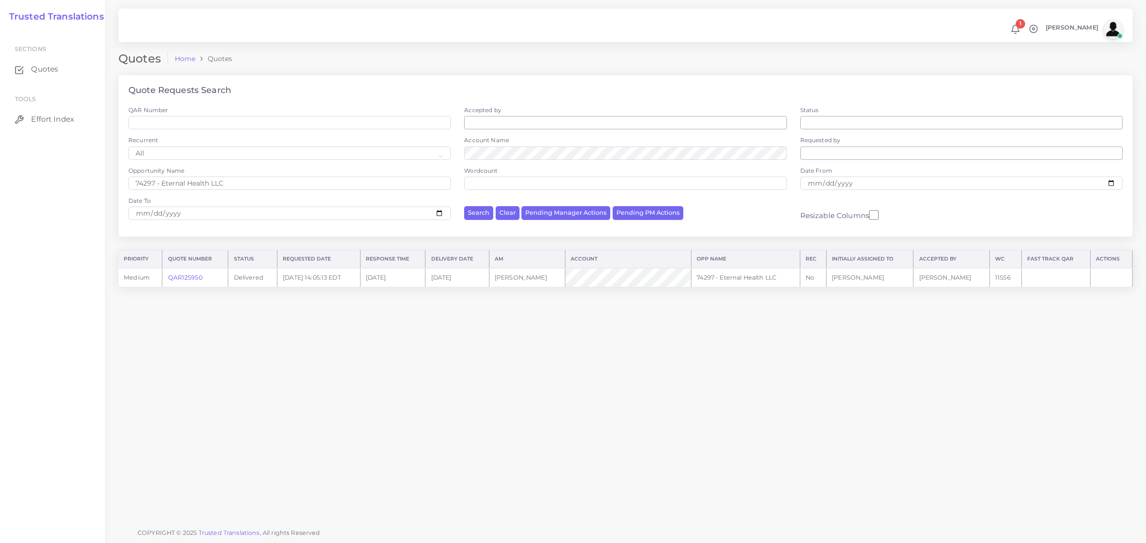
click at [182, 275] on link "QAR125950" at bounding box center [185, 277] width 34 height 7
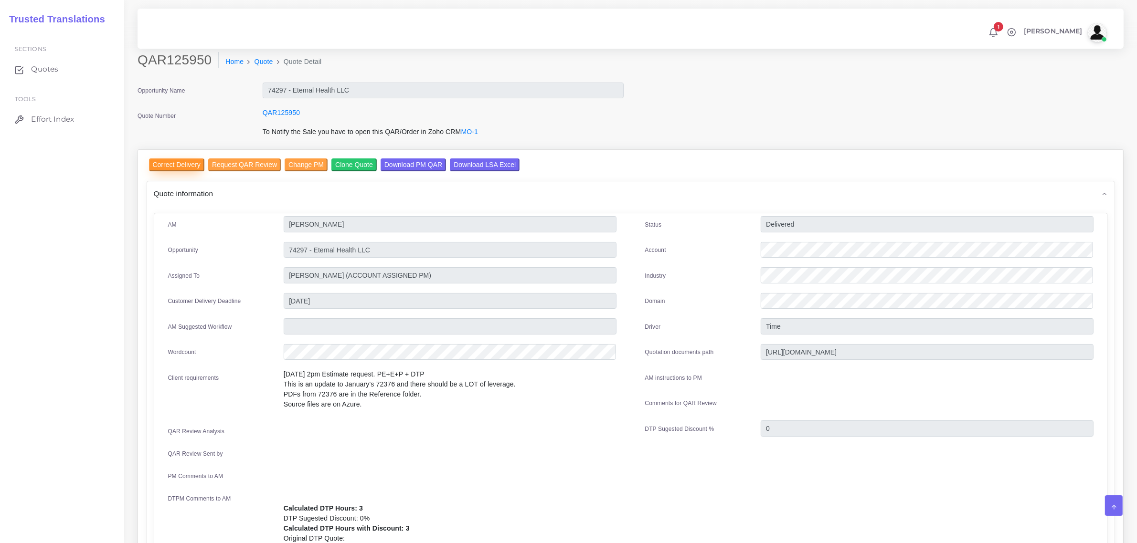
click at [186, 165] on input "Correct Delivery" at bounding box center [176, 165] width 55 height 13
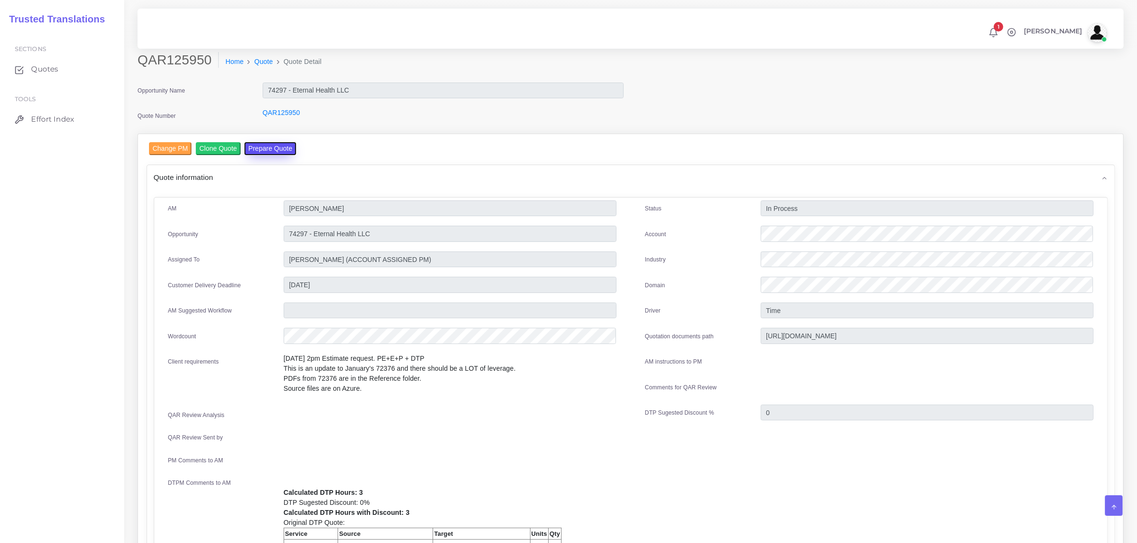
click at [258, 151] on button "Prepare Quote" at bounding box center [270, 148] width 52 height 13
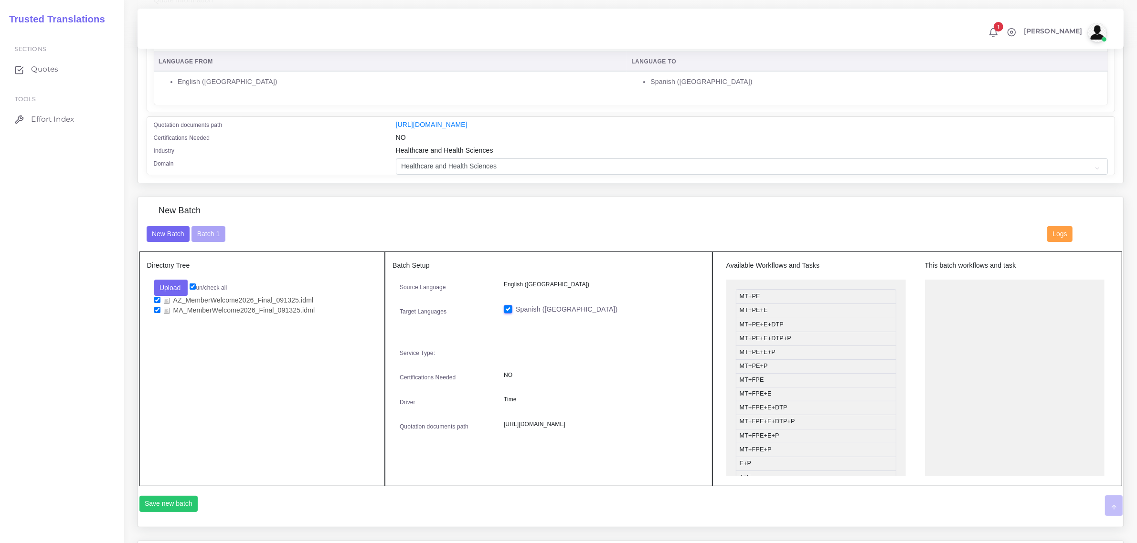
scroll to position [179, 0]
click at [204, 232] on button "Batch 1" at bounding box center [207, 233] width 33 height 16
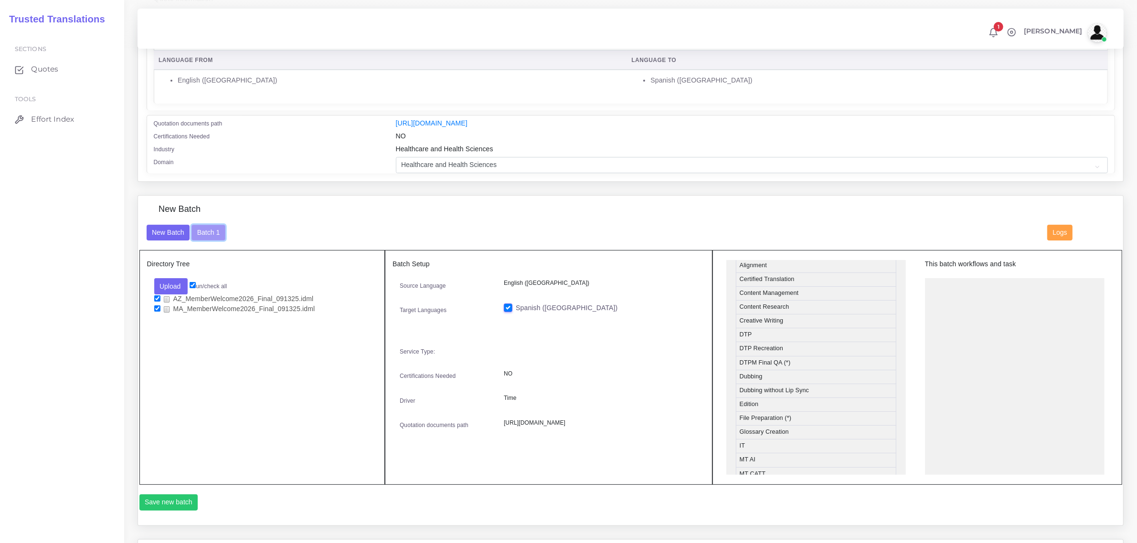
scroll to position [298, 0]
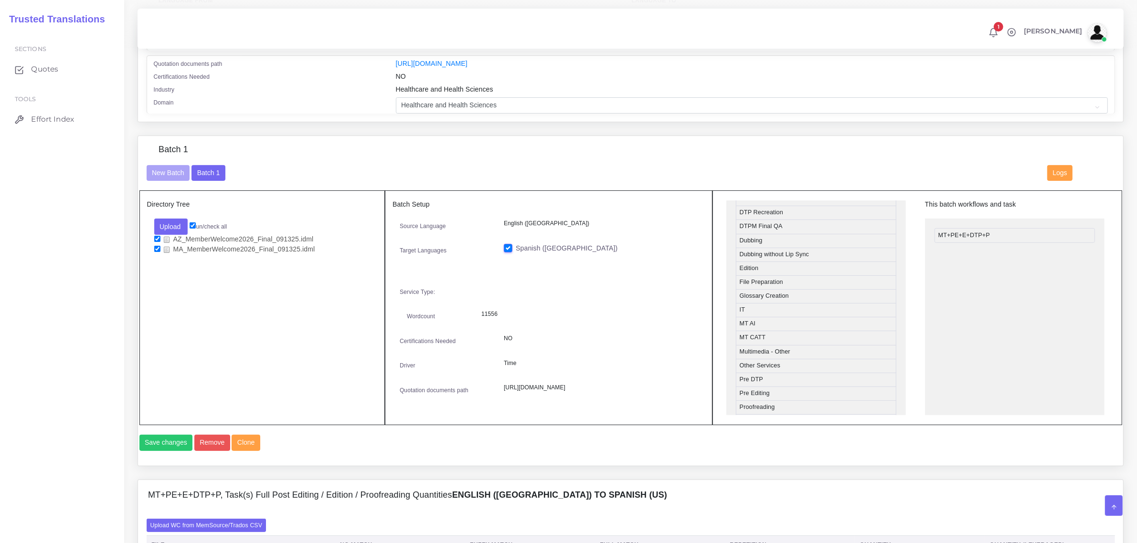
scroll to position [358, 0]
drag, startPoint x: 793, startPoint y: 379, endPoint x: 991, endPoint y: 225, distance: 250.4
click at [170, 451] on button "Save changes" at bounding box center [165, 443] width 53 height 16
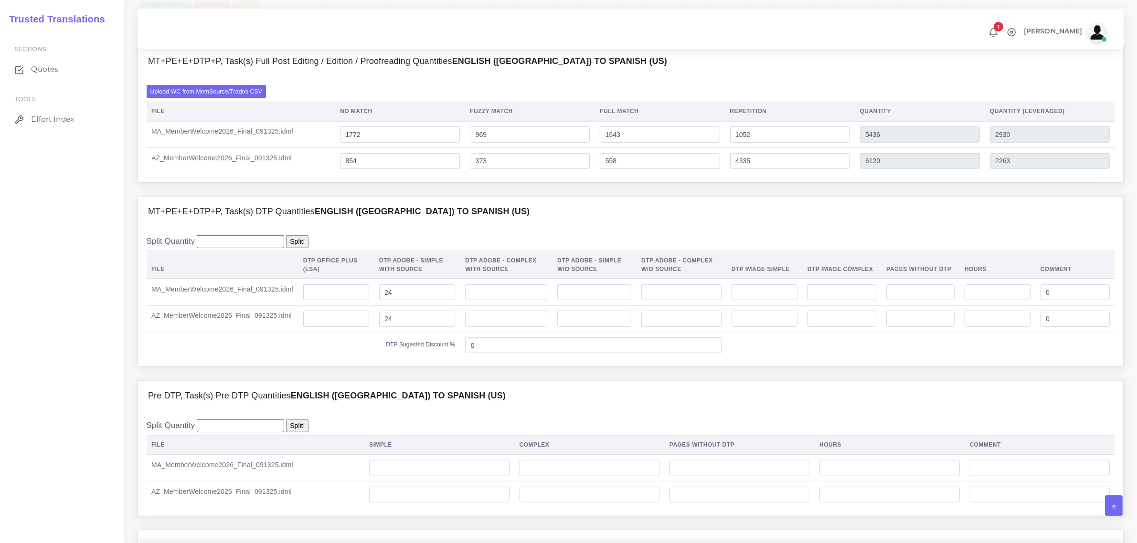
scroll to position [776, 0]
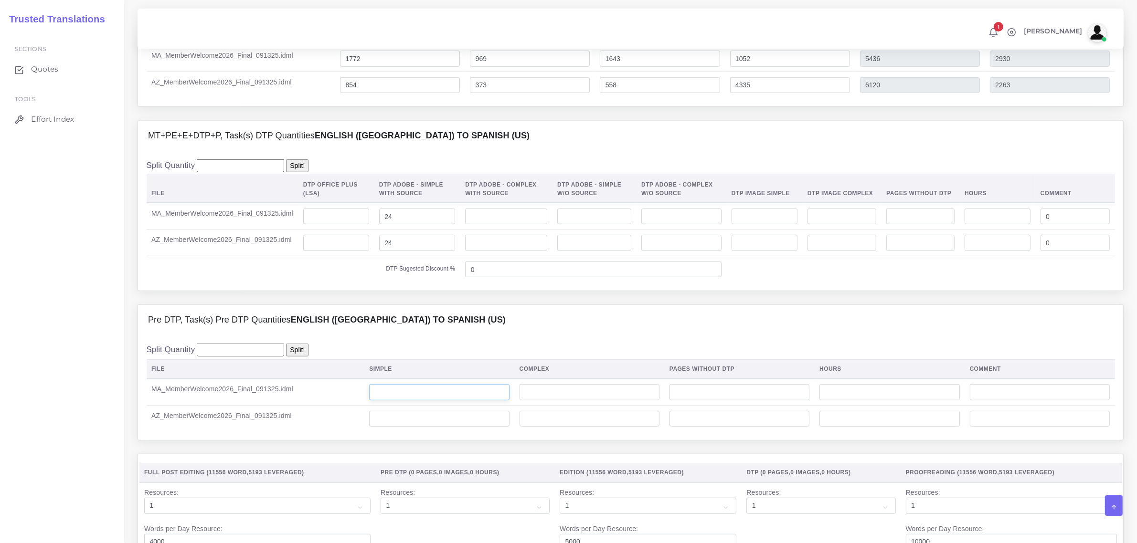
click at [399, 401] on input "number" at bounding box center [439, 392] width 140 height 16
type input "19"
click at [392, 427] on input "number" at bounding box center [439, 419] width 140 height 16
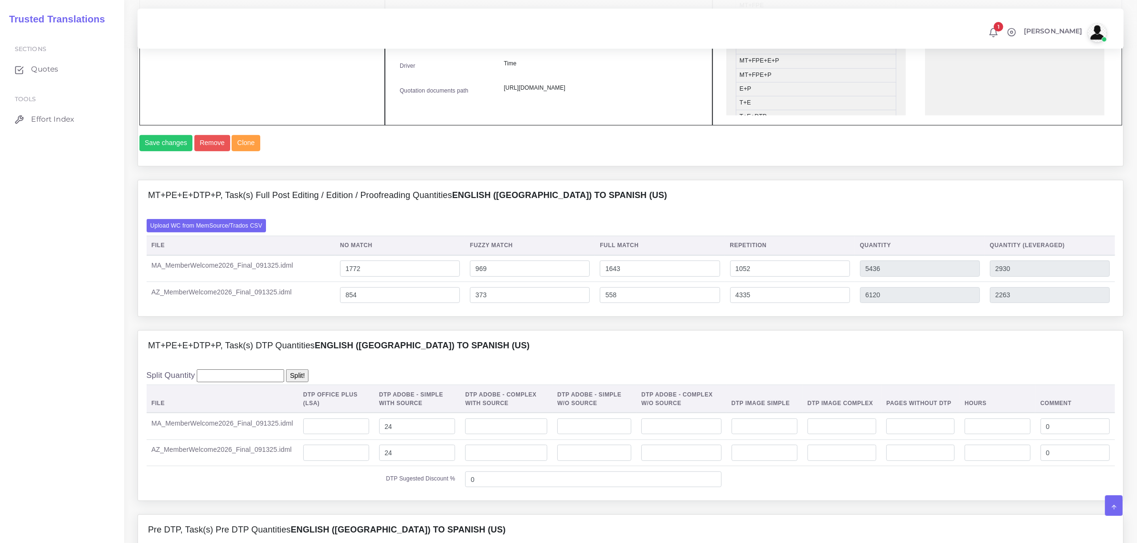
scroll to position [537, 0]
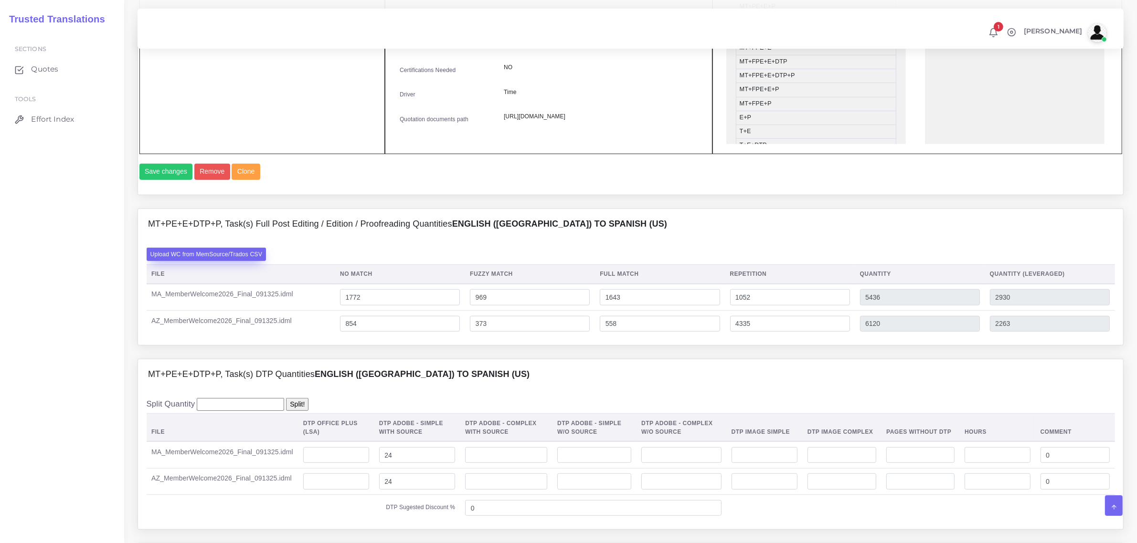
type input "19"
click at [227, 261] on label "Upload WC from MemSource/Trados CSV" at bounding box center [207, 254] width 120 height 13
click at [0, 0] on input "Upload WC from MemSource/Trados CSV" at bounding box center [0, 0] width 0 height 0
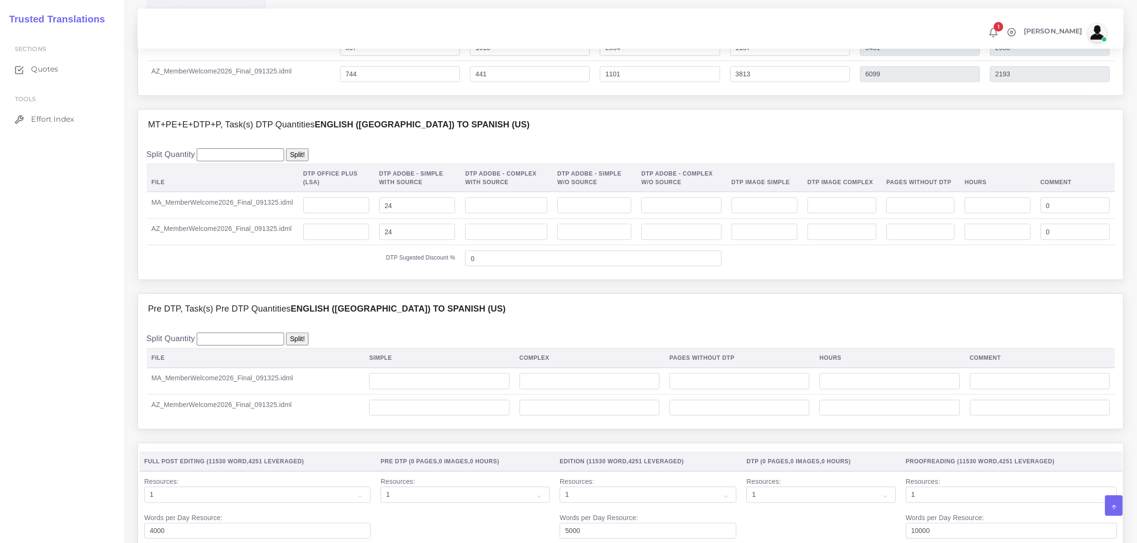
scroll to position [836, 0]
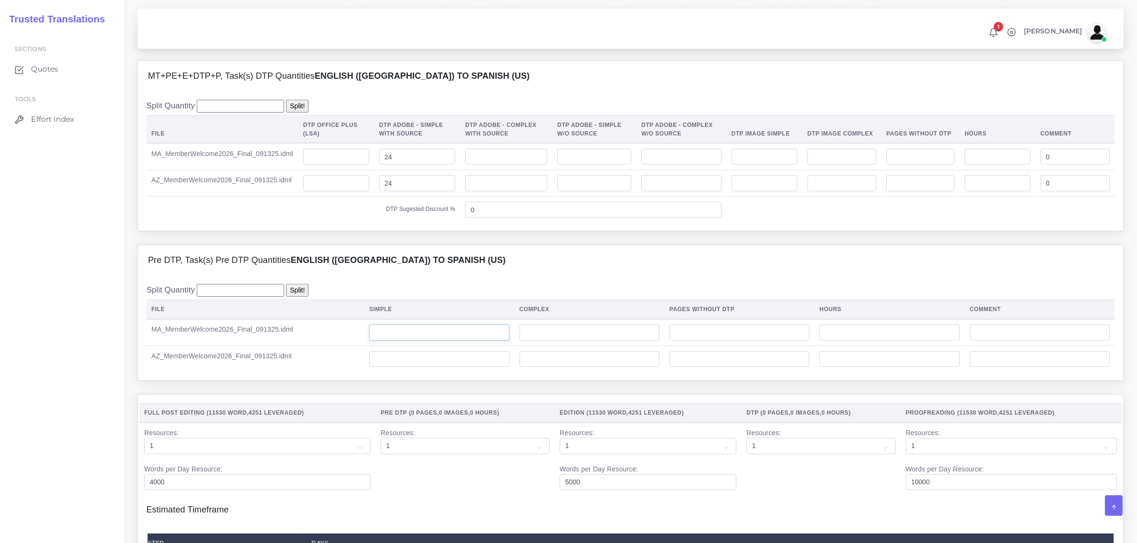
click at [393, 341] on input "number" at bounding box center [439, 333] width 140 height 16
type input "19"
click at [394, 368] on input "number" at bounding box center [439, 359] width 140 height 16
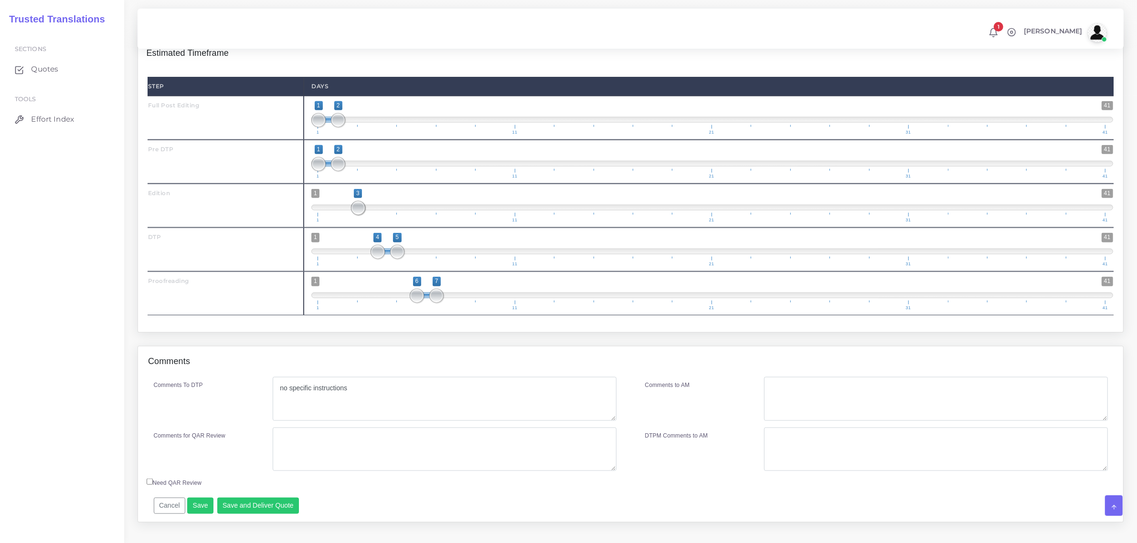
scroll to position [1330, 0]
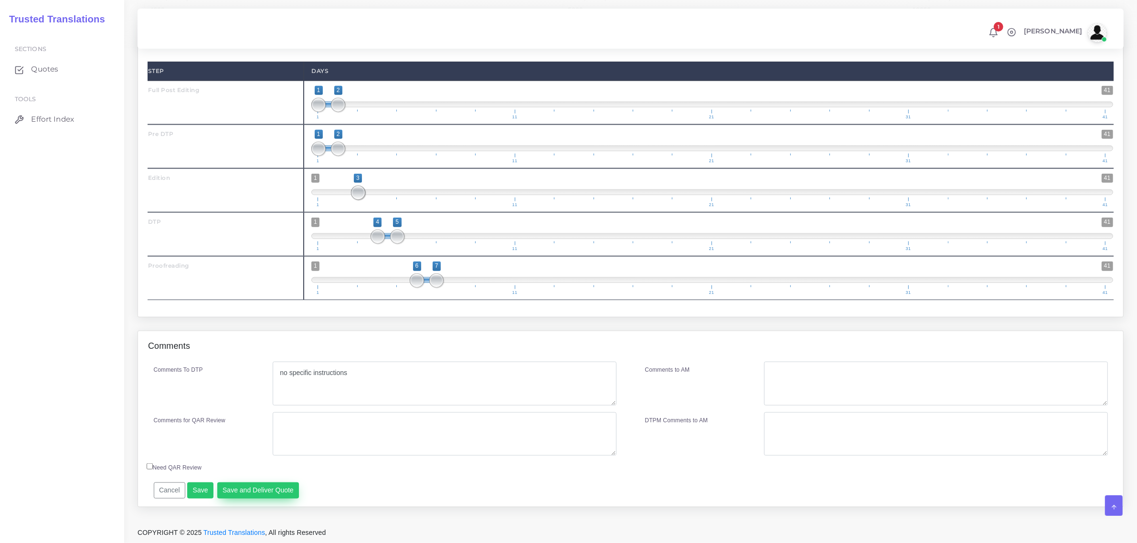
type input "19"
click at [228, 492] on button "Save and Deliver Quote" at bounding box center [258, 491] width 82 height 16
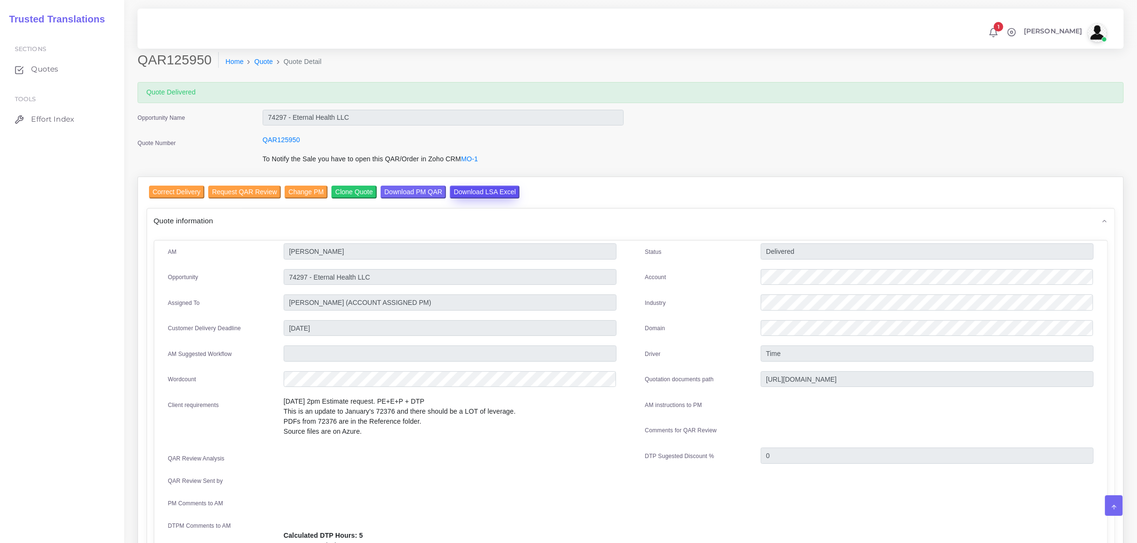
click at [470, 191] on input "Download LSA Excel" at bounding box center [485, 192] width 70 height 13
click at [471, 191] on input "Download LSA Excel" at bounding box center [485, 192] width 70 height 13
